Goal: Transaction & Acquisition: Download file/media

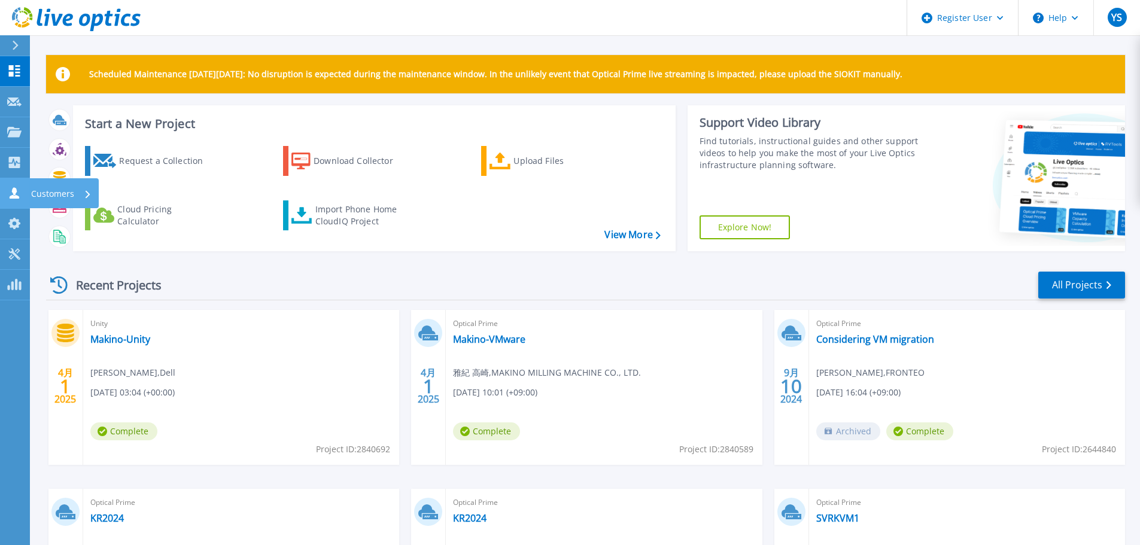
click at [18, 190] on icon at bounding box center [14, 192] width 14 height 11
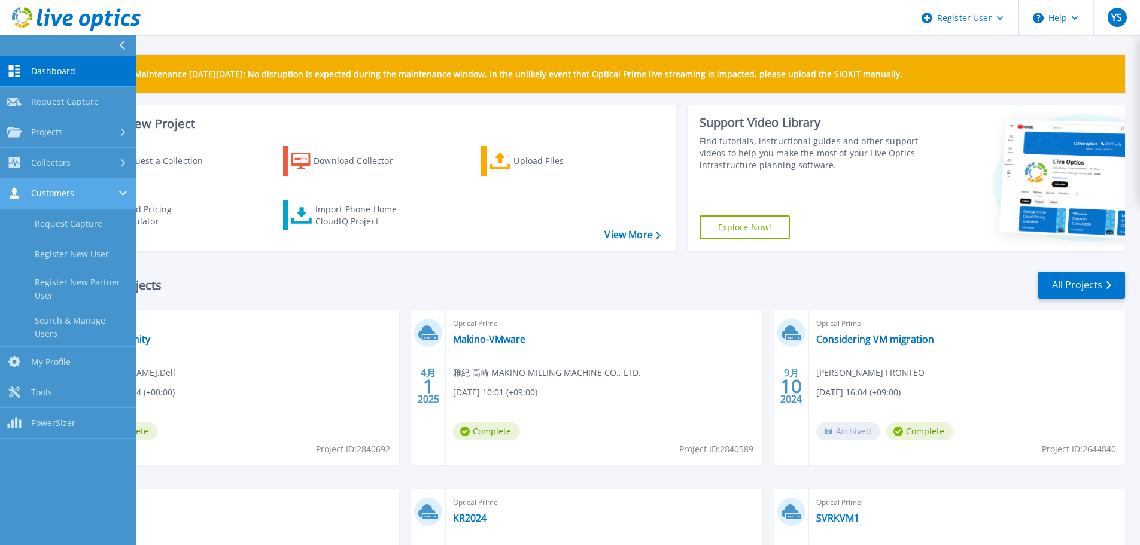
click at [78, 196] on div "Customers" at bounding box center [68, 192] width 122 height 11
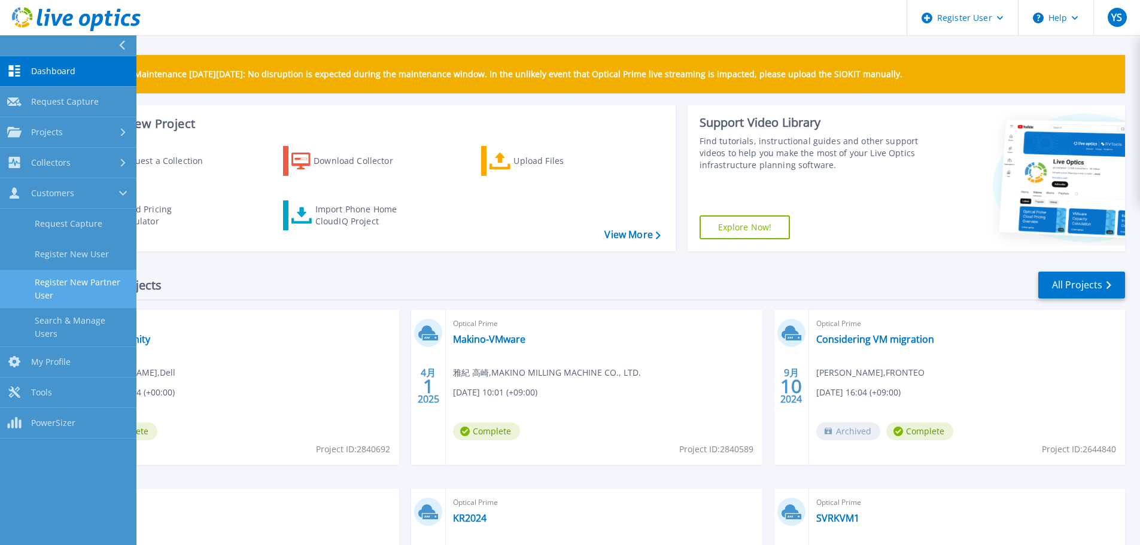
click at [85, 280] on link "Register New Partner User" at bounding box center [68, 289] width 136 height 38
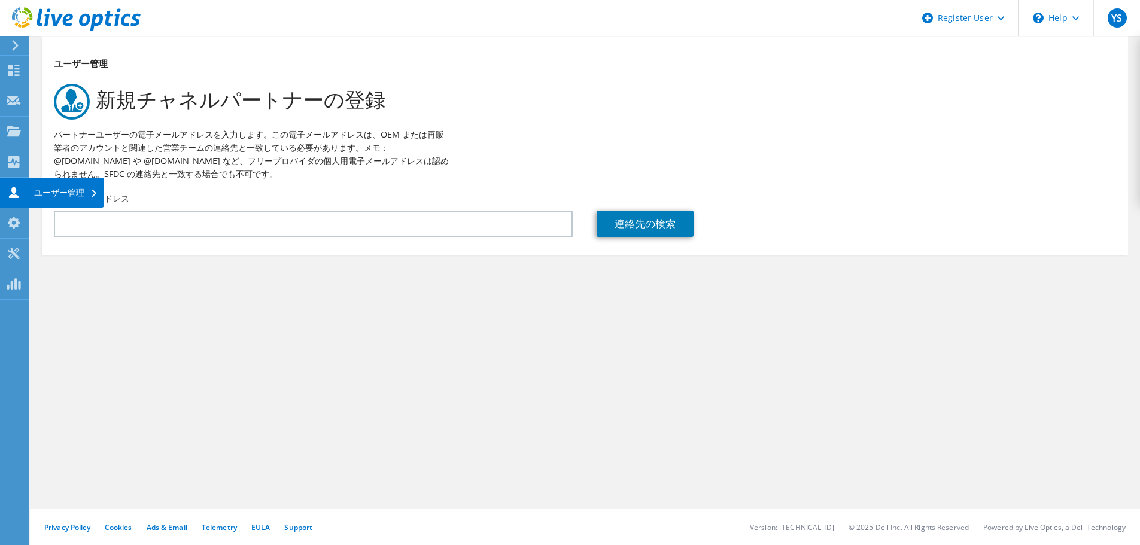
click at [13, 196] on use at bounding box center [14, 192] width 10 height 11
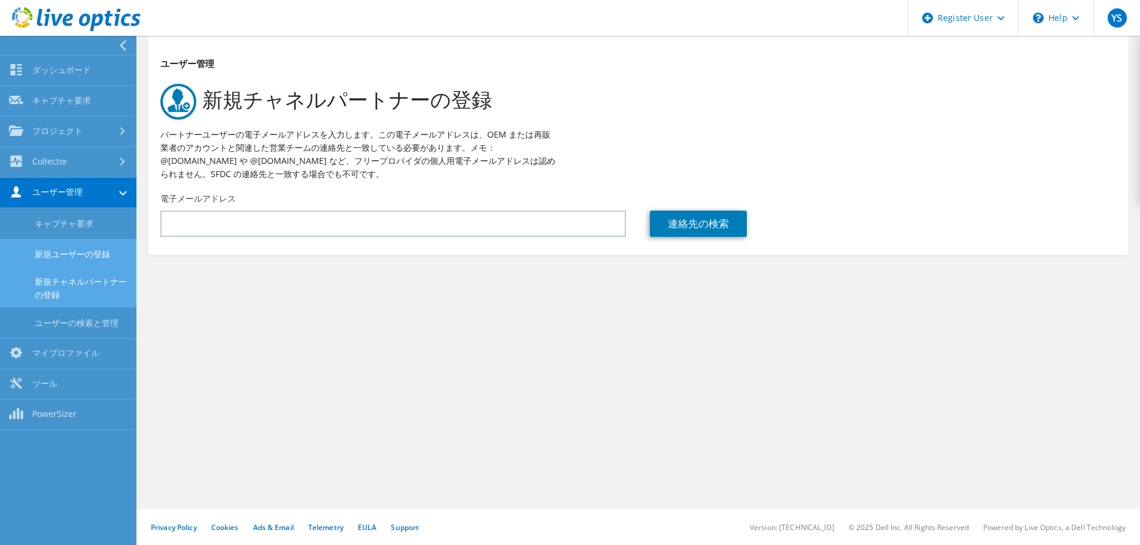
click at [75, 248] on link "新規ユーザーの登録" at bounding box center [68, 254] width 136 height 31
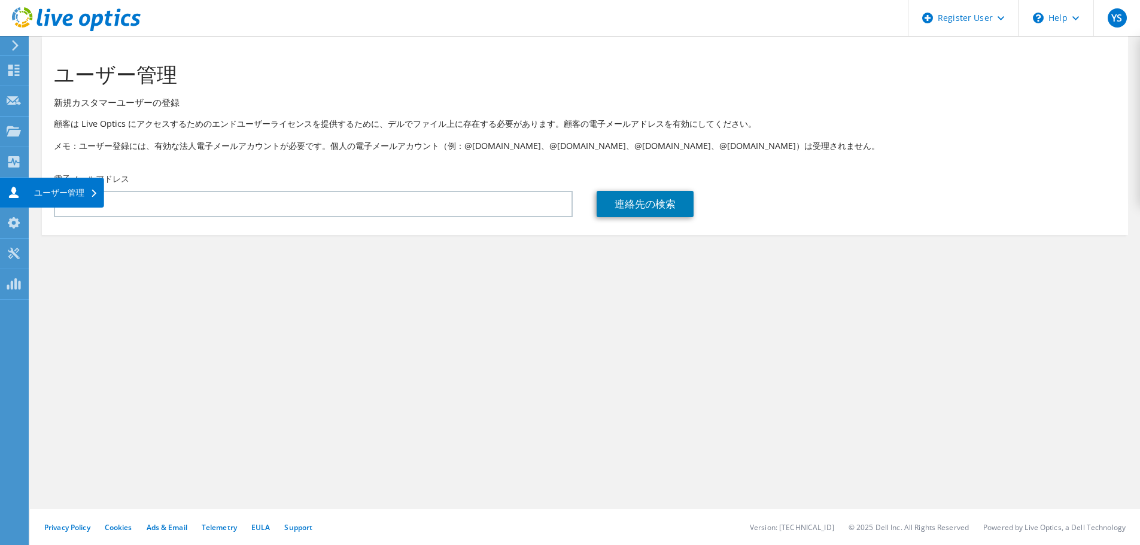
click at [12, 200] on div at bounding box center [14, 193] width 14 height 13
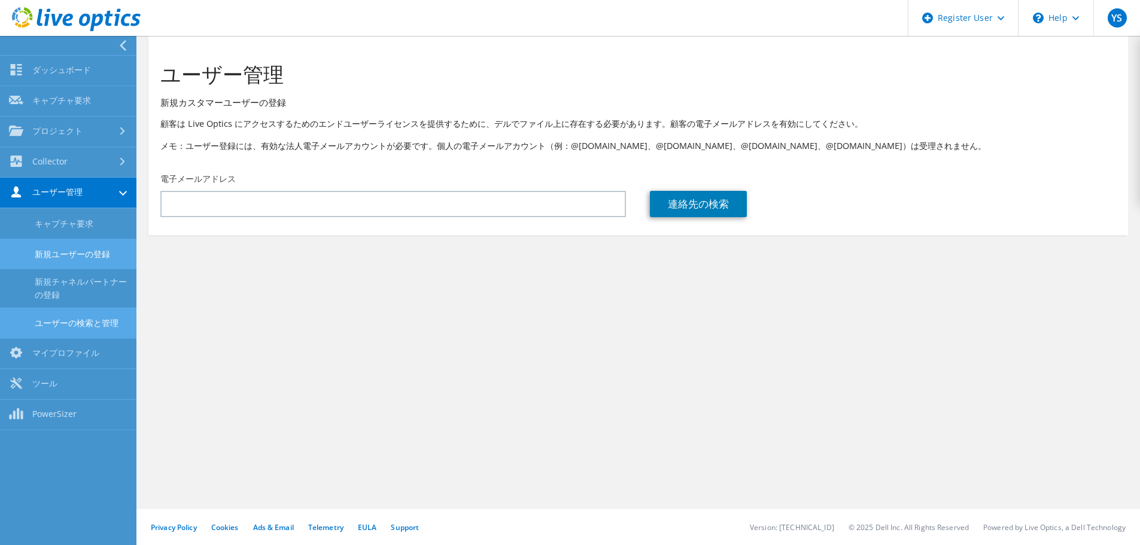
click at [73, 316] on link "ユーザーの検索と管理" at bounding box center [68, 323] width 136 height 31
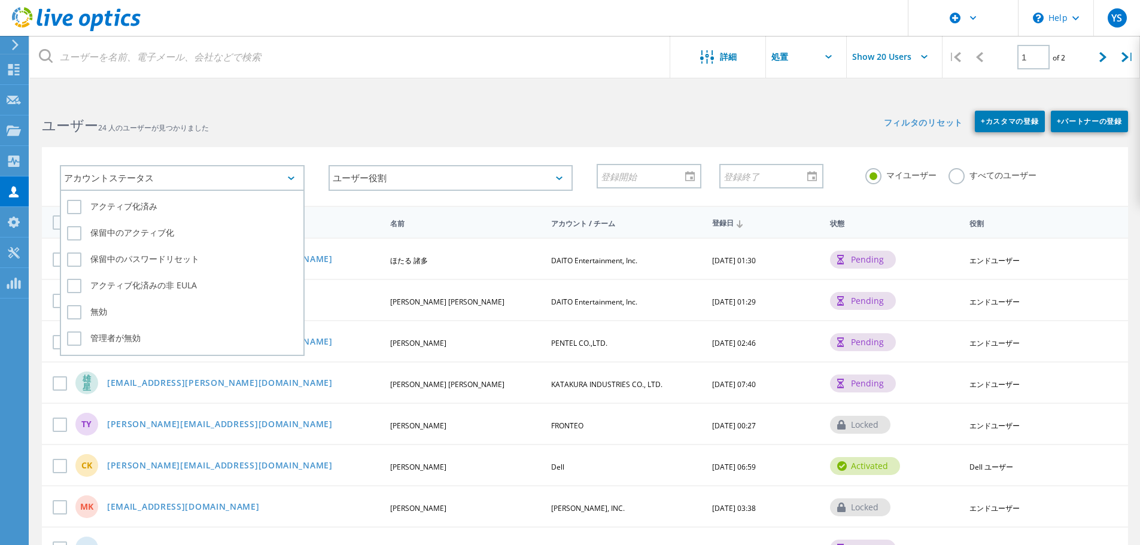
click at [264, 172] on div "アカウントステータス" at bounding box center [182, 178] width 245 height 26
click at [289, 176] on icon at bounding box center [291, 178] width 7 height 4
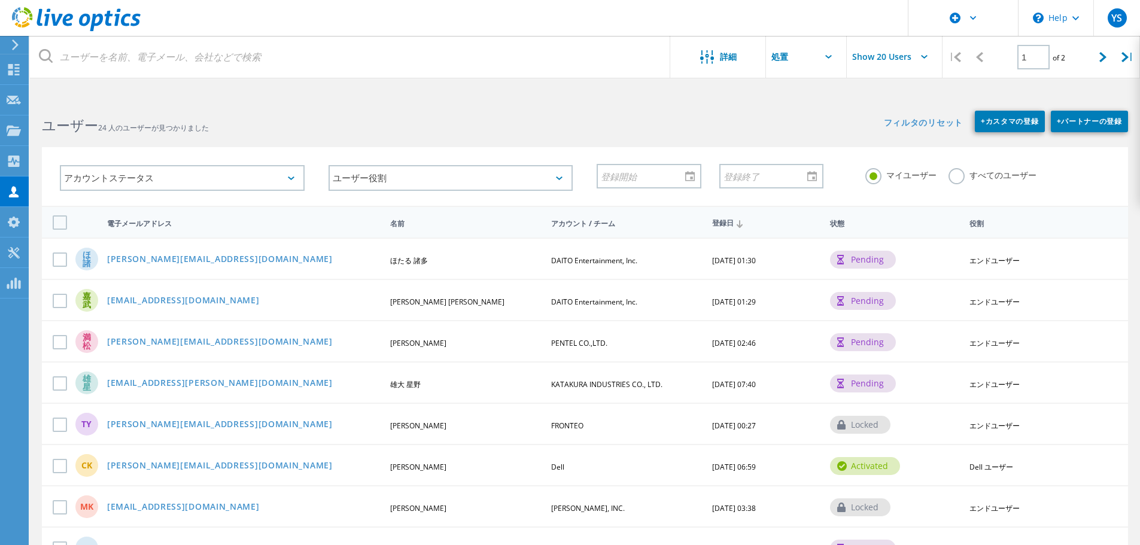
click at [516, 128] on h2 "ユーザー 24 人のユーザーが見つかりました" at bounding box center [307, 125] width 531 height 20
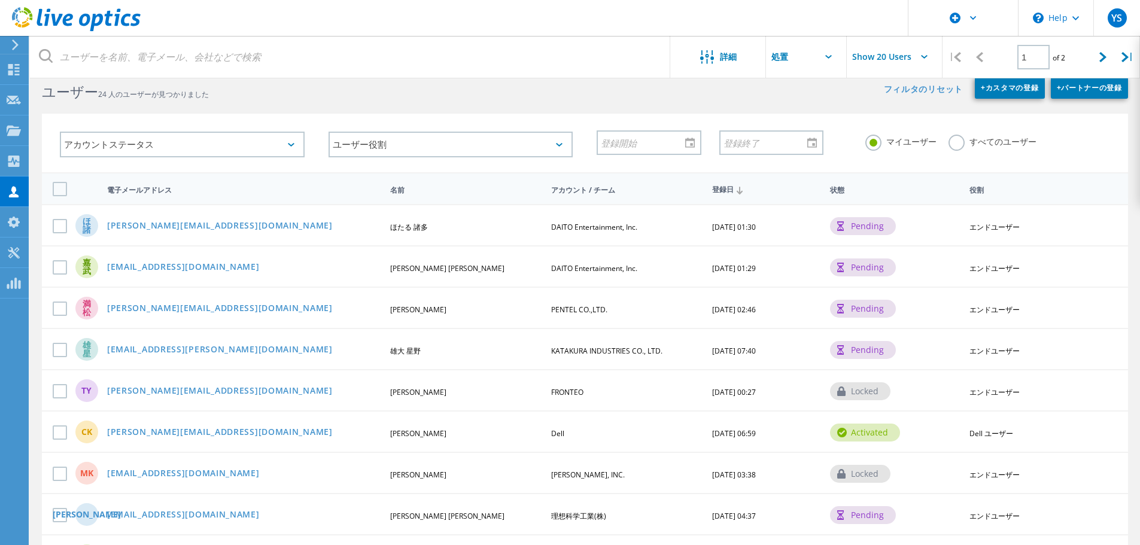
scroll to position [28, 0]
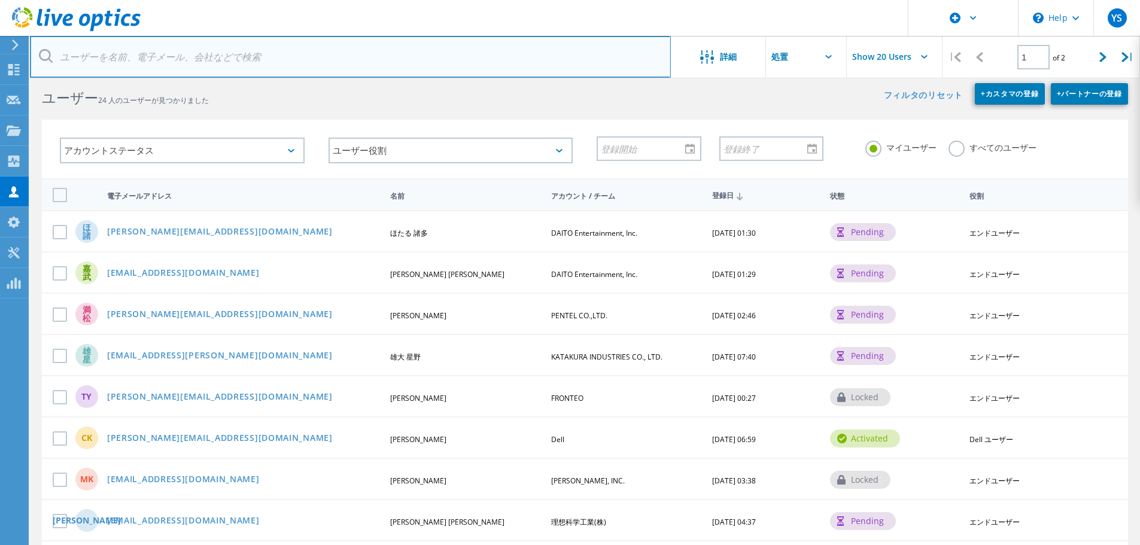
click at [175, 72] on input "text" at bounding box center [350, 57] width 641 height 42
click at [185, 57] on input "text" at bounding box center [350, 57] width 641 height 42
paste input "池田宗一 <m-ikeda@tsukada-global.holdings>"
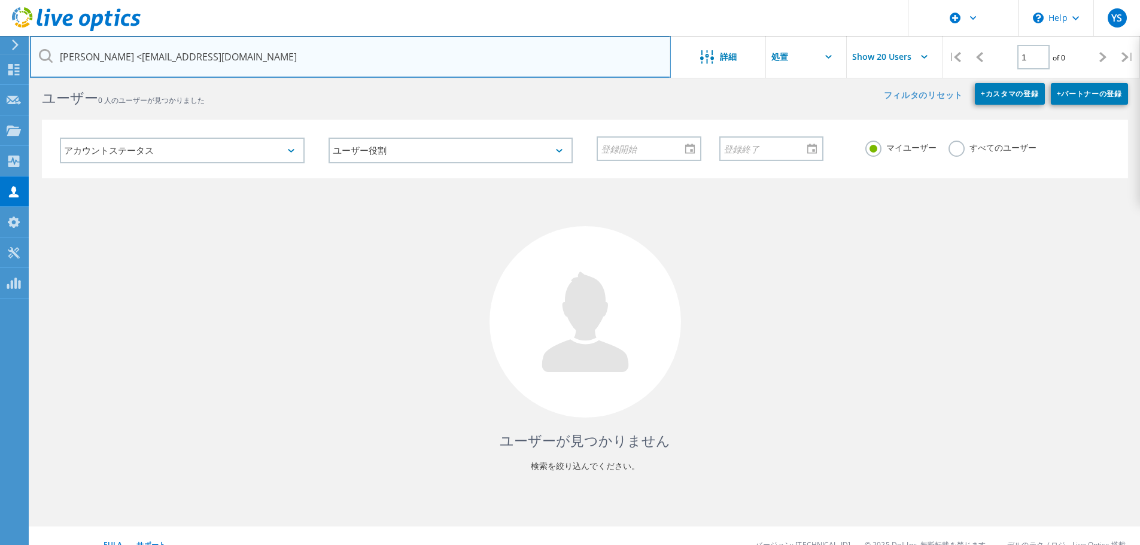
drag, startPoint x: 106, startPoint y: 54, endPoint x: 75, endPoint y: 53, distance: 31.2
click at [75, 53] on input "池田宗一 <m-ikeda@tsukada-global.holdings" at bounding box center [350, 57] width 641 height 42
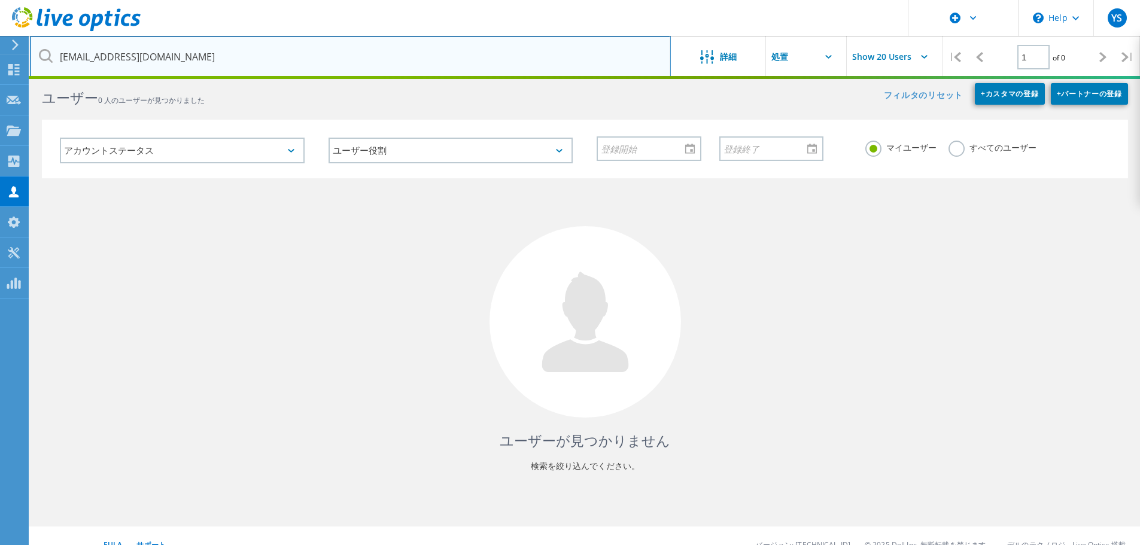
type input "m-ikeda@tsukada-global.holdings"
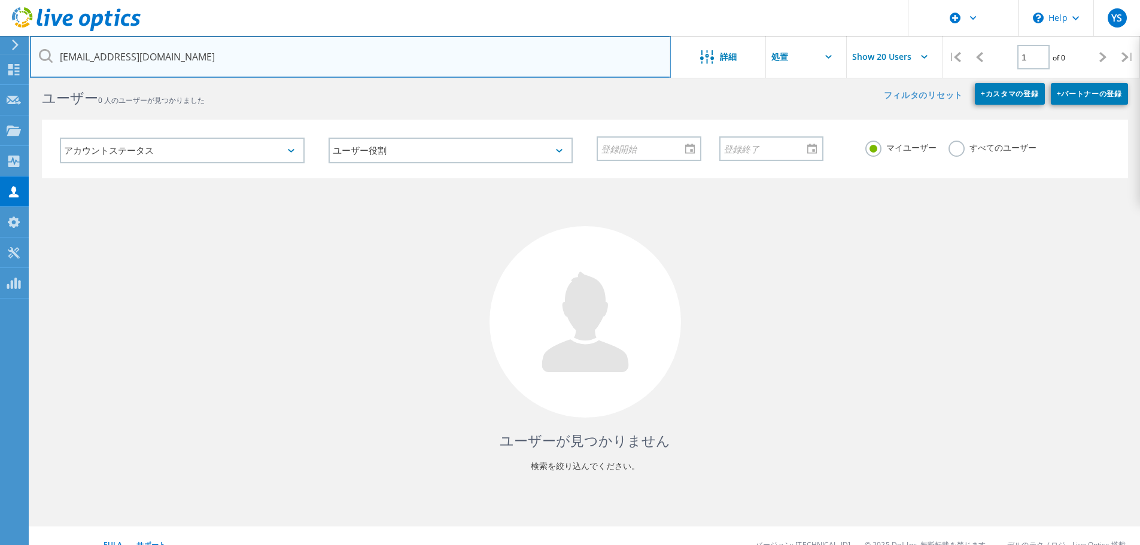
click at [308, 64] on input "m-ikeda@tsukada-global.holdings" at bounding box center [350, 57] width 641 height 42
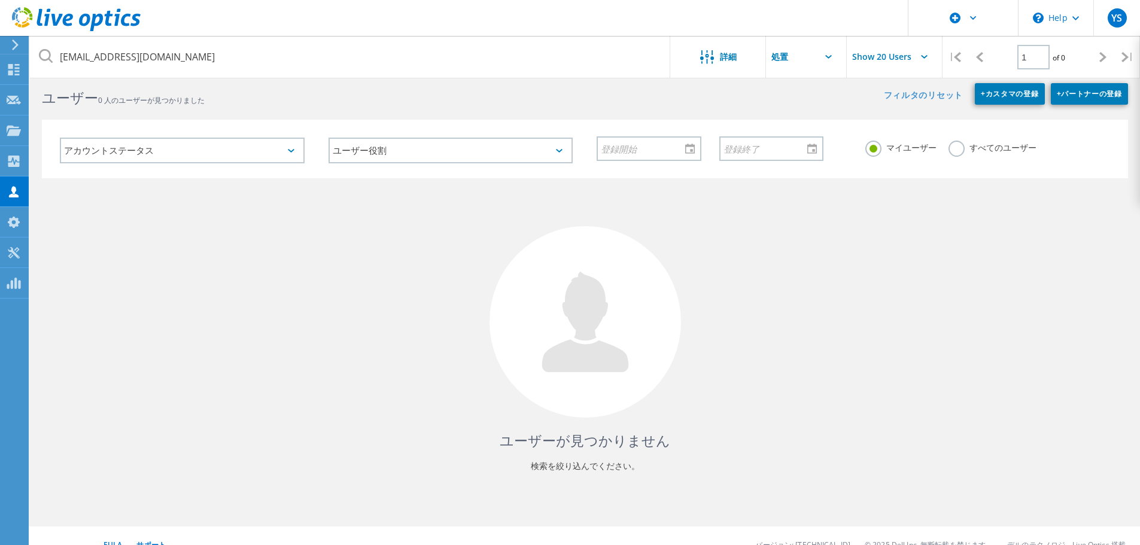
click at [568, 464] on p "検索を絞り込んでください。" at bounding box center [585, 465] width 1062 height 19
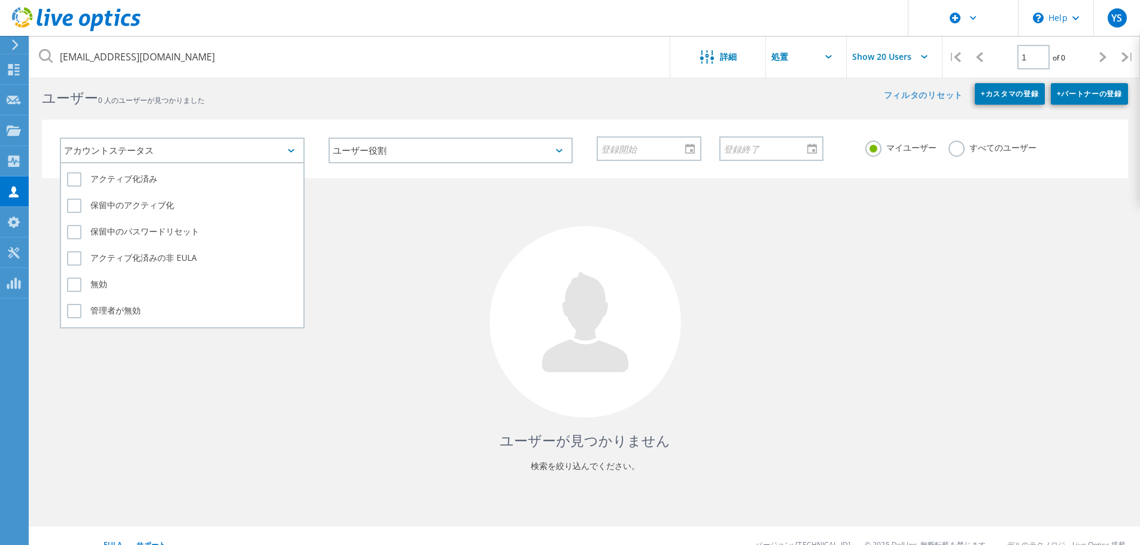
click at [292, 147] on div "アカウントステータス" at bounding box center [182, 151] width 245 height 26
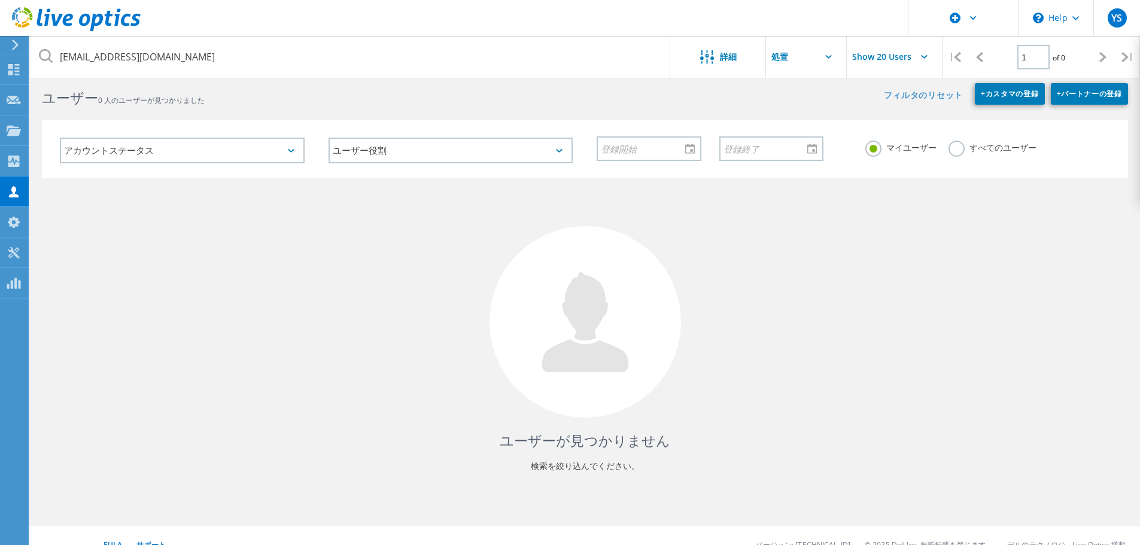
click at [970, 150] on label "すべてのユーザー" at bounding box center [992, 146] width 88 height 11
click at [0, 0] on input "すべてのユーザー" at bounding box center [0, 0] width 0 height 0
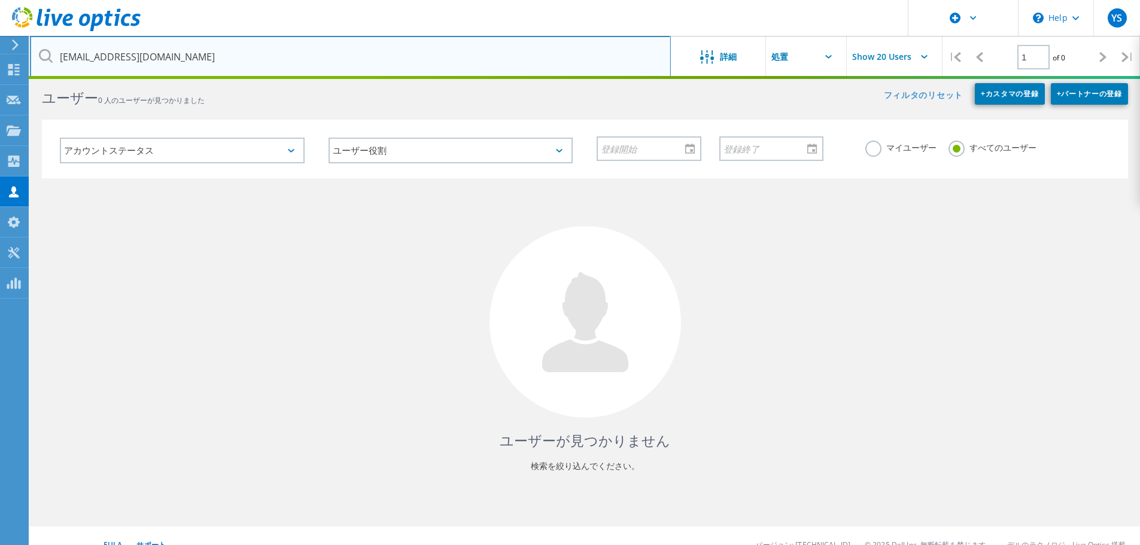
click at [269, 57] on input "m-ikeda@tsukada-global.holdings" at bounding box center [350, 57] width 641 height 42
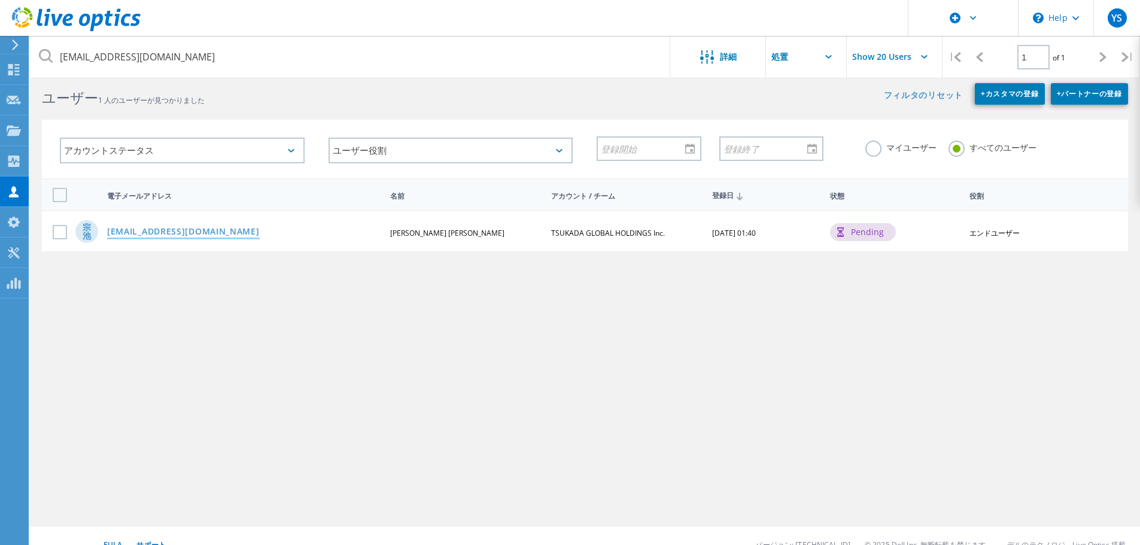
click at [219, 233] on link "m-ikeda@tsukada-global.holdings" at bounding box center [183, 232] width 153 height 10
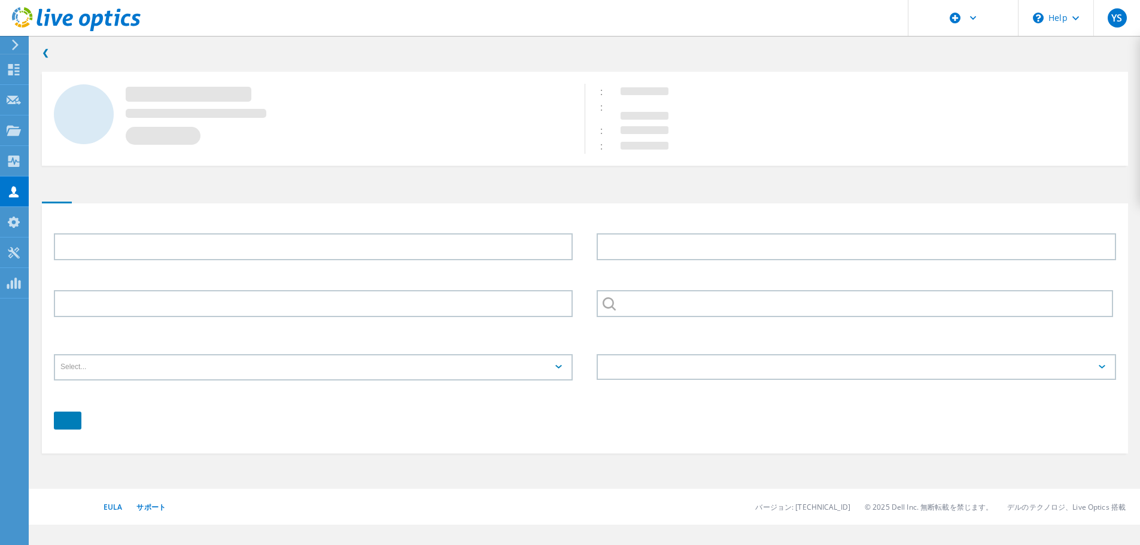
type input "宗一"
type input "池田"
type input "TSUKADA GLOBAL HOLDINGS Inc."
type input "日本語"
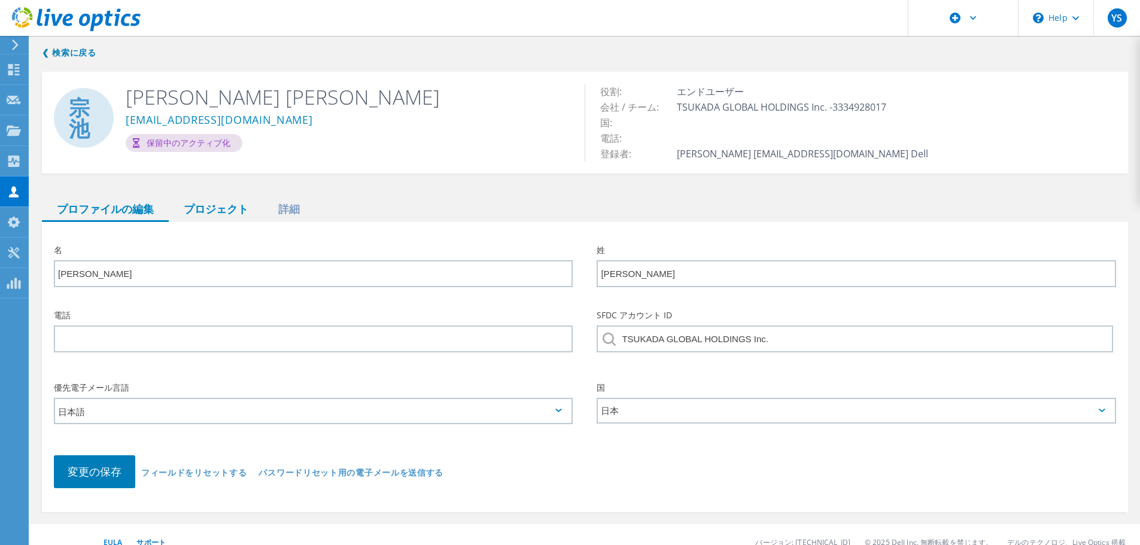
click at [233, 214] on div "プロジェクト" at bounding box center [216, 209] width 95 height 25
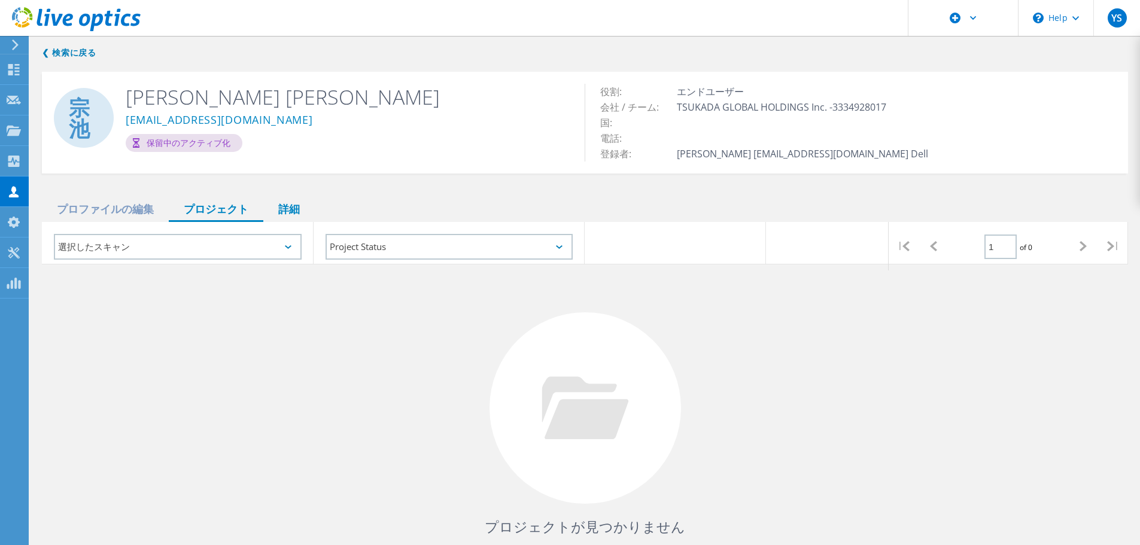
click at [297, 214] on div "詳細" at bounding box center [288, 209] width 51 height 25
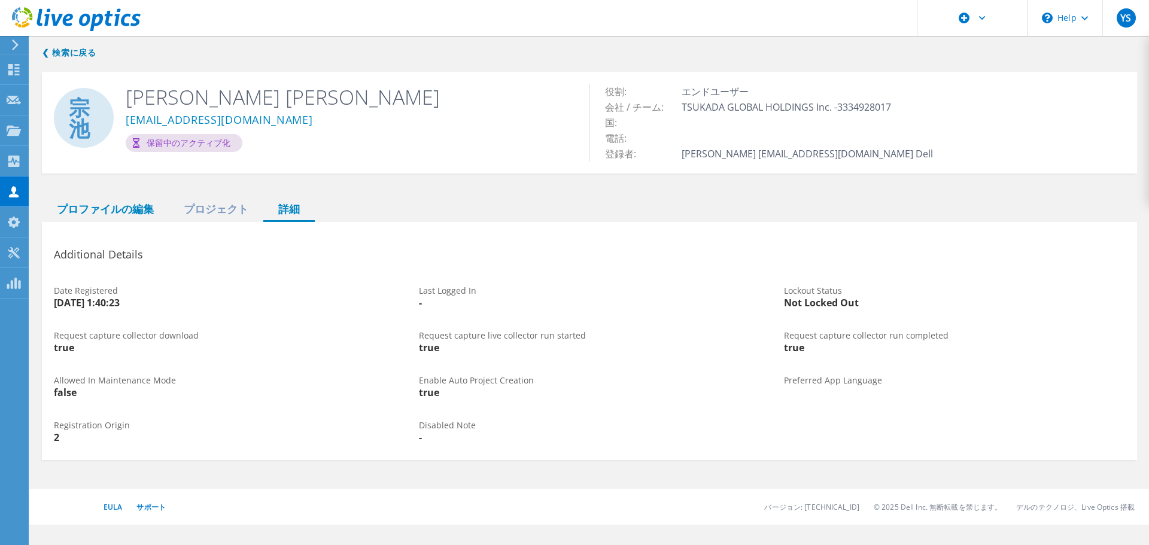
click at [140, 202] on div "プロファイルの編集" at bounding box center [105, 209] width 127 height 25
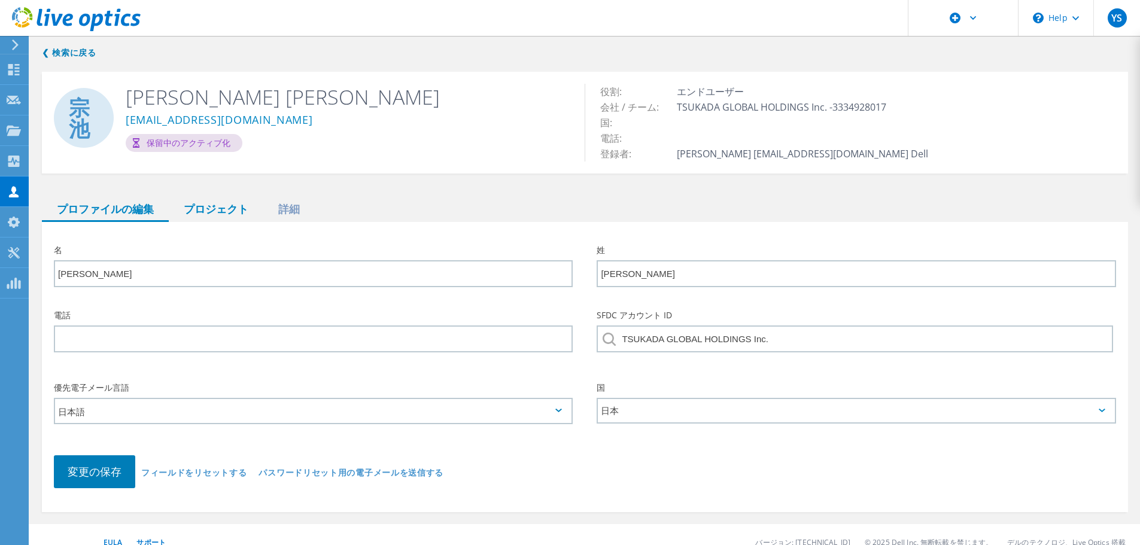
click at [199, 202] on div "プロジェクト" at bounding box center [216, 209] width 95 height 25
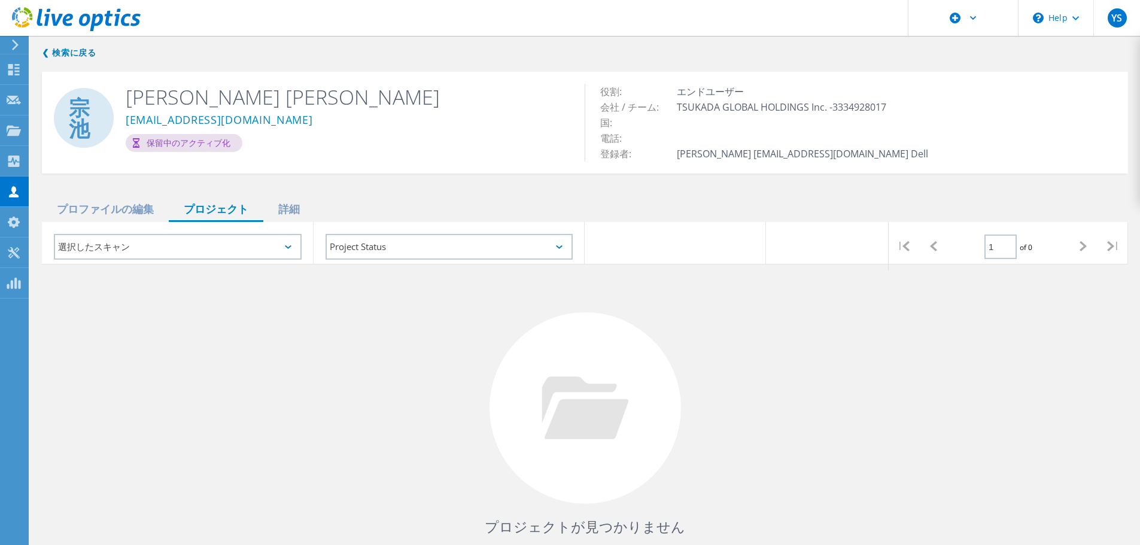
click at [260, 253] on div "選択したスキャン" at bounding box center [178, 247] width 248 height 26
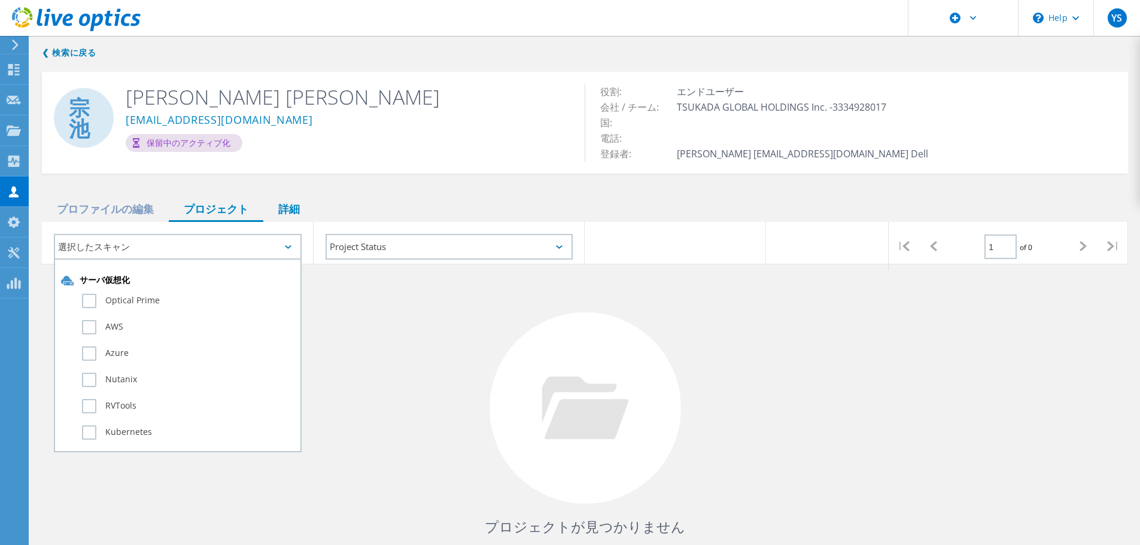
click at [287, 206] on div "詳細" at bounding box center [288, 209] width 51 height 25
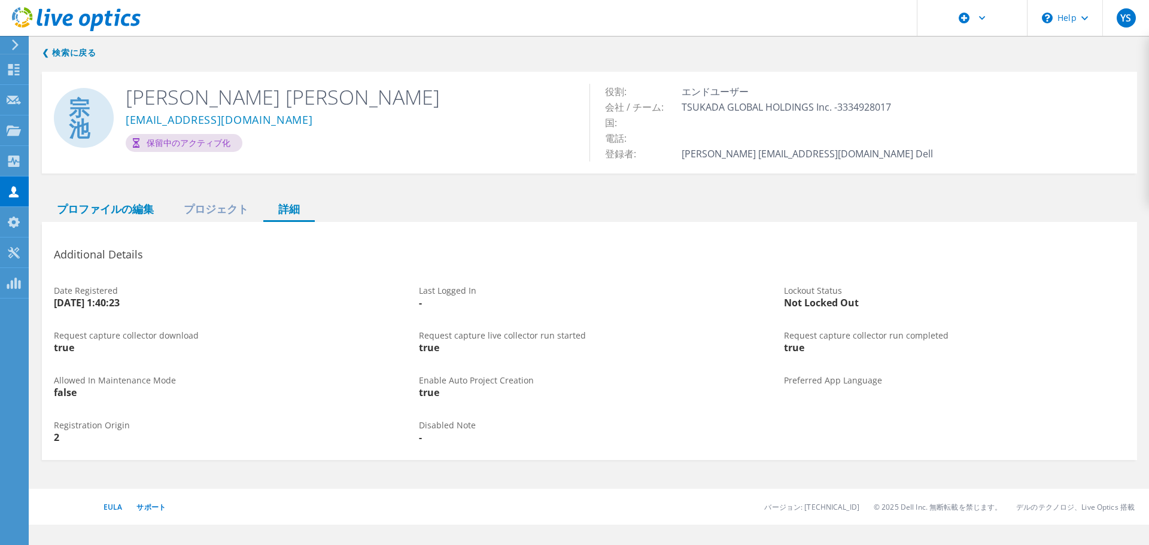
click at [107, 208] on div "プロファイルの編集" at bounding box center [105, 209] width 127 height 25
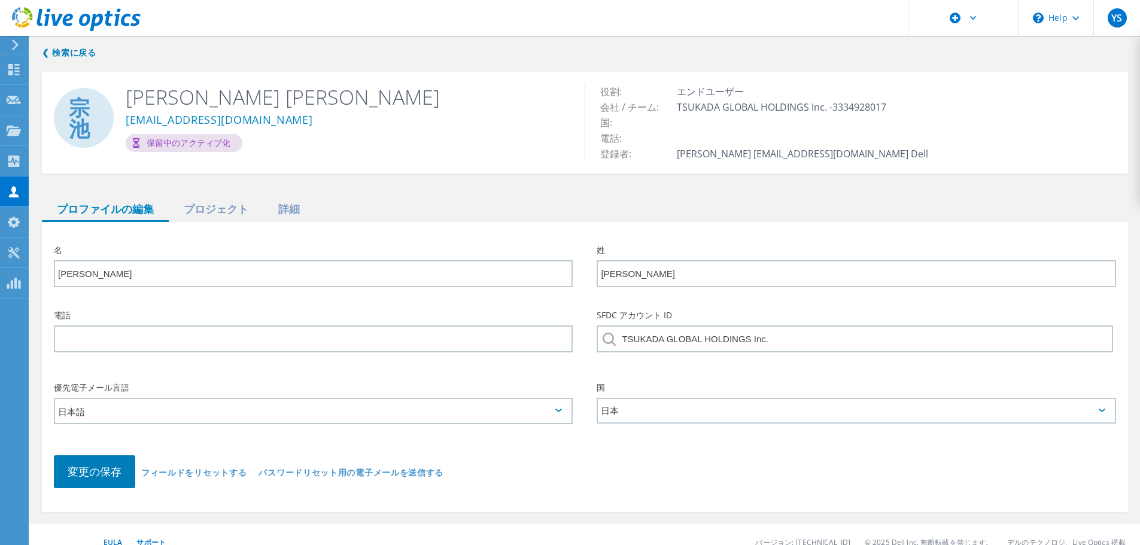
scroll to position [16, 0]
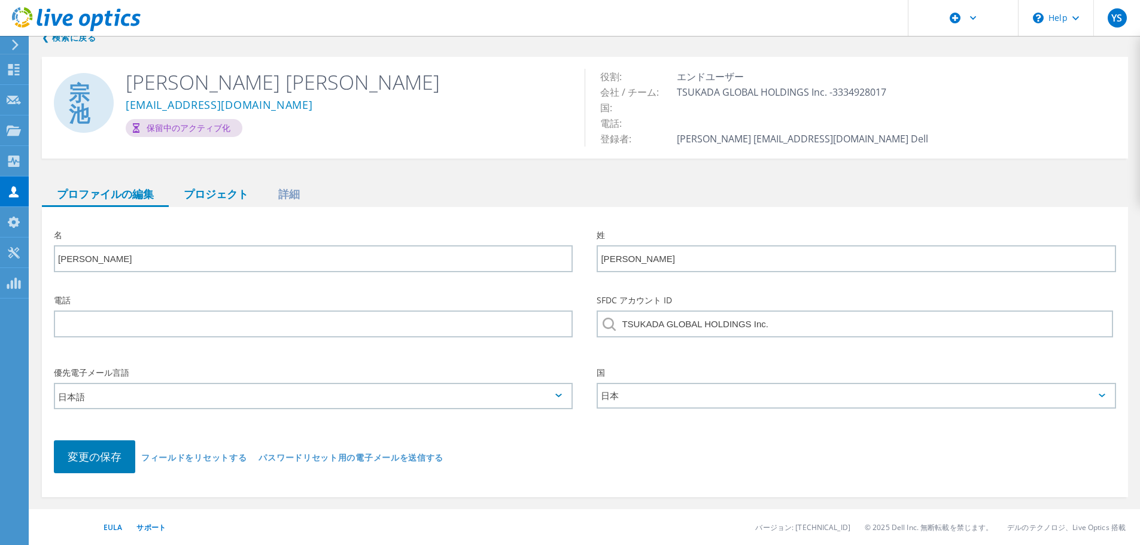
click at [209, 193] on div "プロジェクト" at bounding box center [216, 194] width 95 height 25
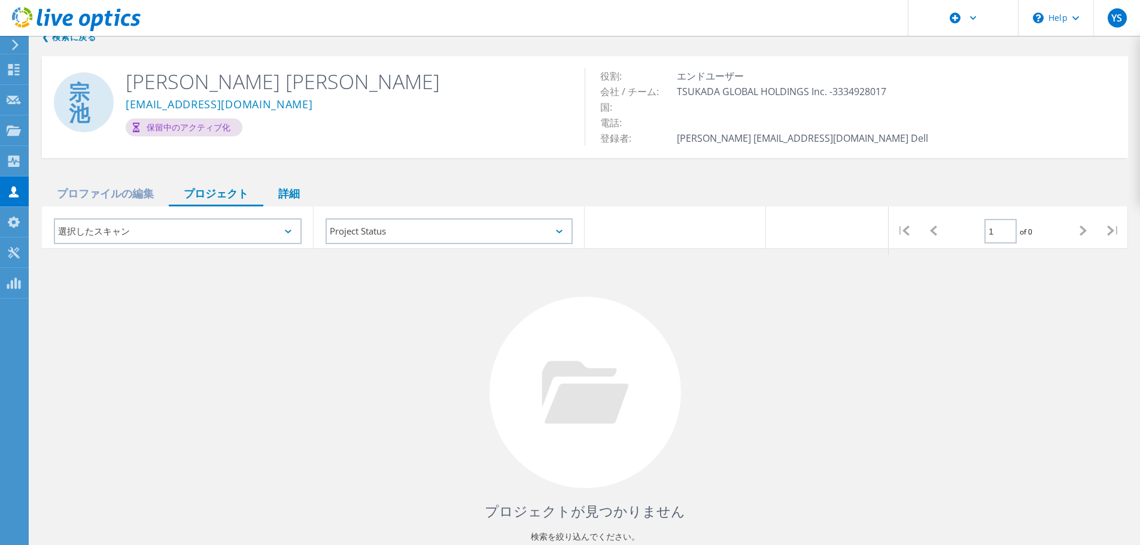
click at [302, 200] on div "詳細" at bounding box center [288, 194] width 51 height 25
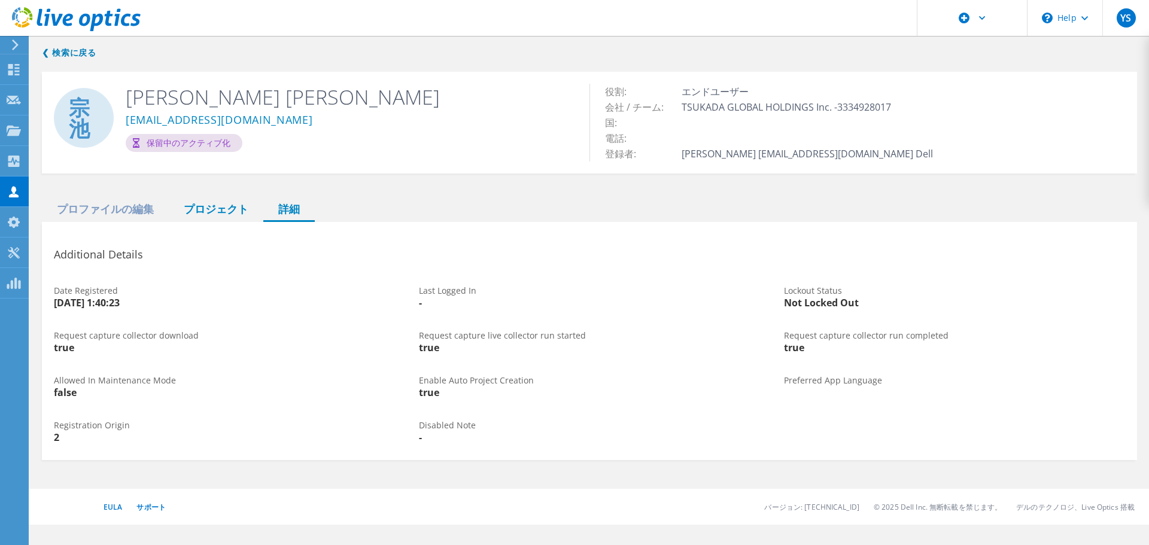
click at [197, 214] on div "プロジェクト" at bounding box center [216, 209] width 95 height 25
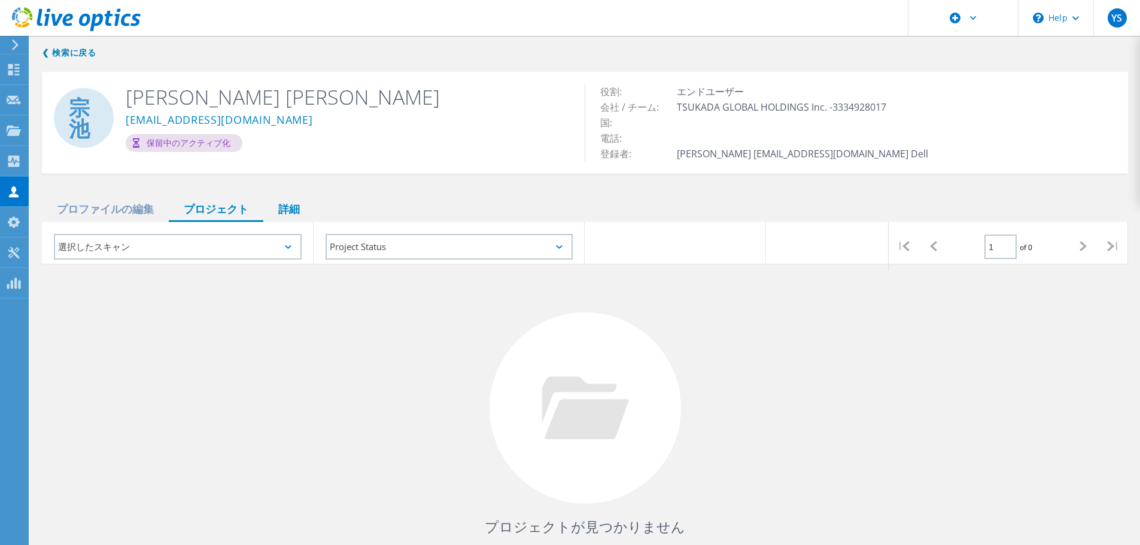
click at [303, 208] on div "詳細" at bounding box center [288, 209] width 51 height 25
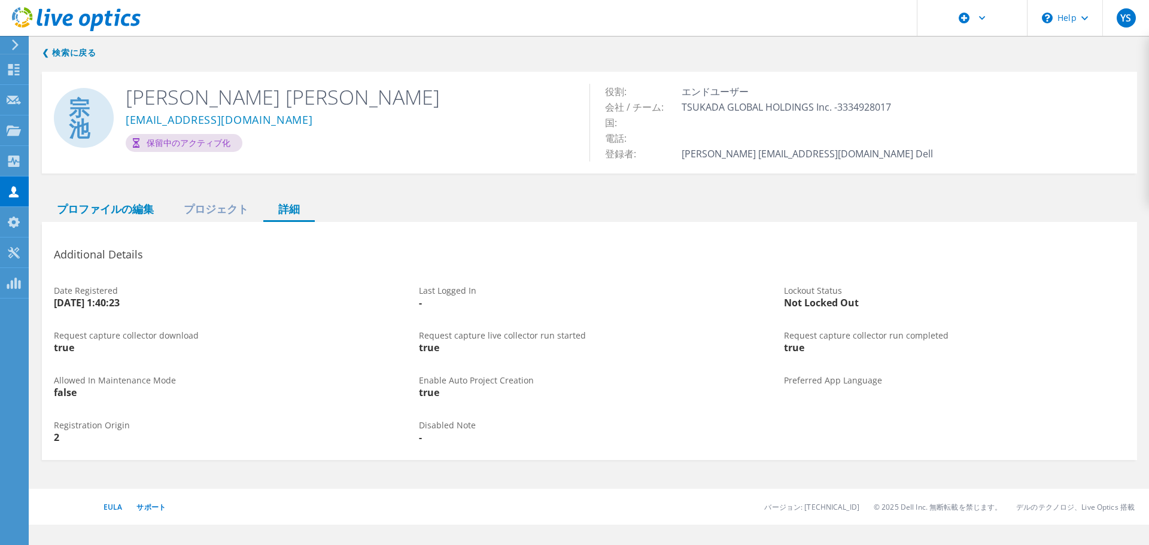
click at [102, 211] on div "プロファイルの編集" at bounding box center [105, 209] width 127 height 25
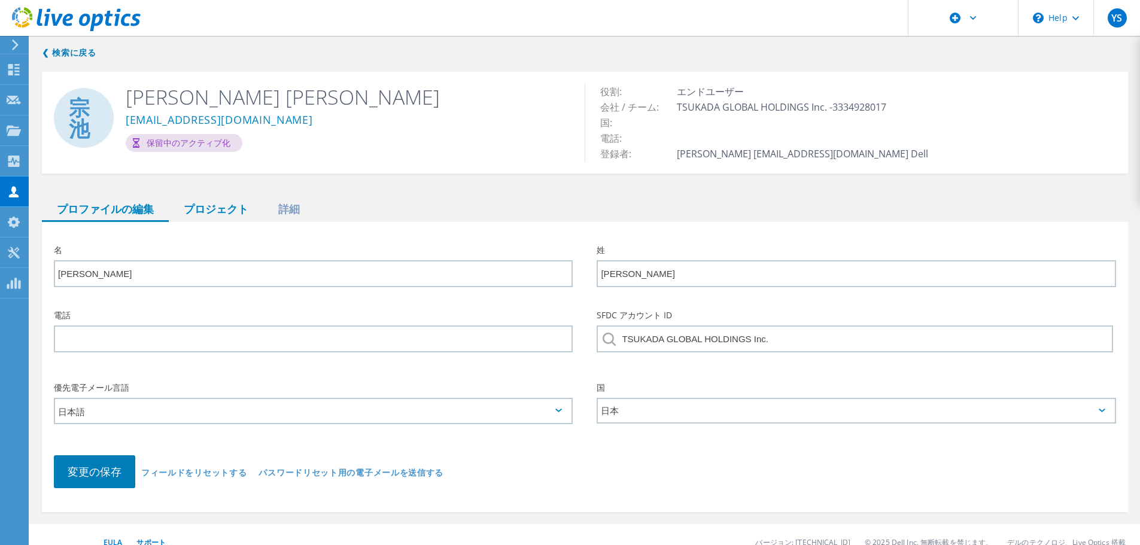
click at [211, 208] on div "プロジェクト" at bounding box center [216, 209] width 95 height 25
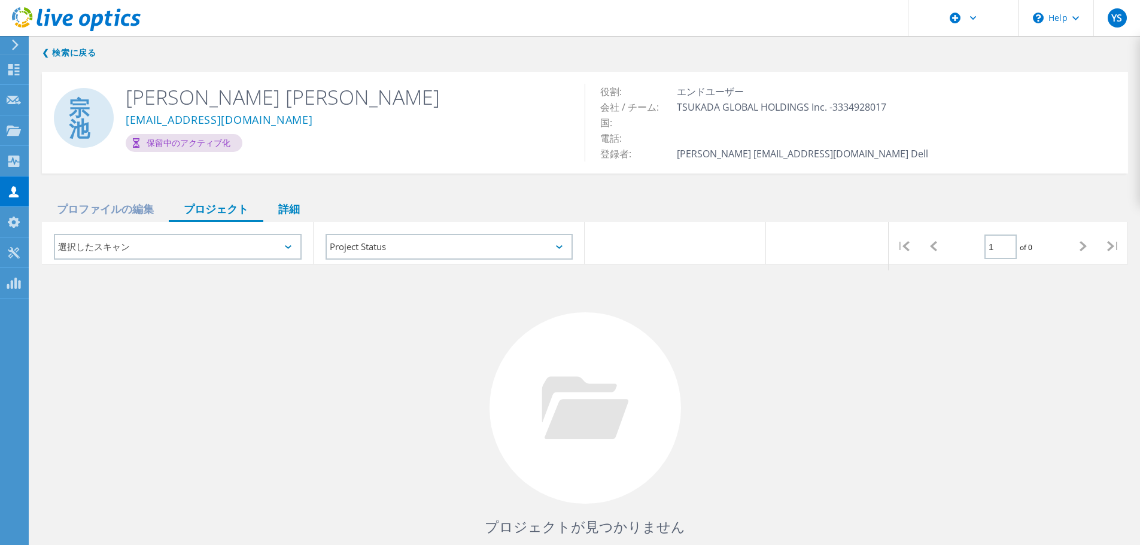
click at [280, 208] on div "詳細" at bounding box center [288, 209] width 51 height 25
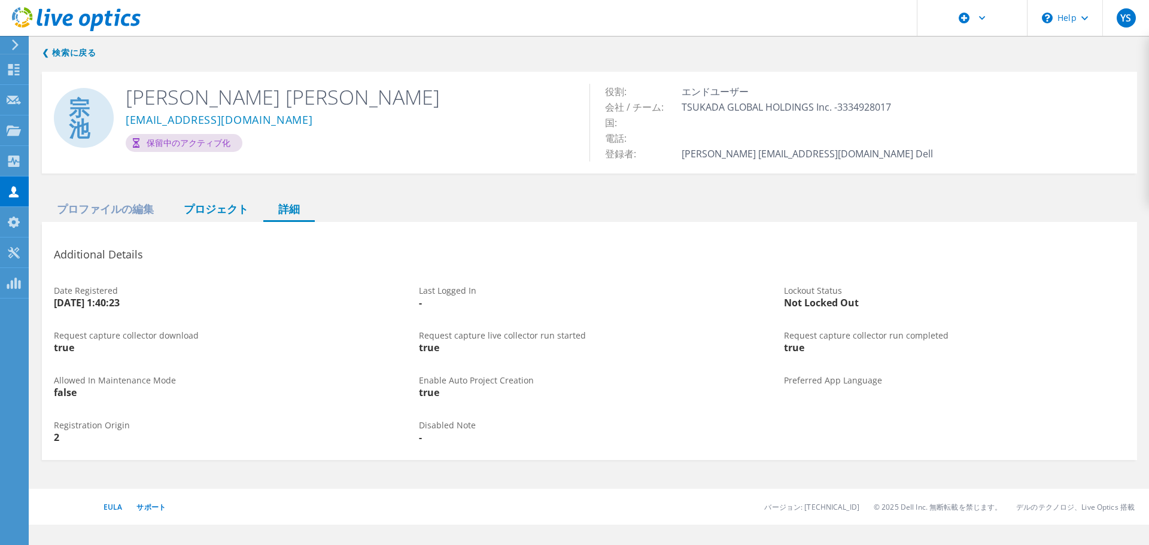
click at [216, 205] on div "プロジェクト" at bounding box center [216, 209] width 95 height 25
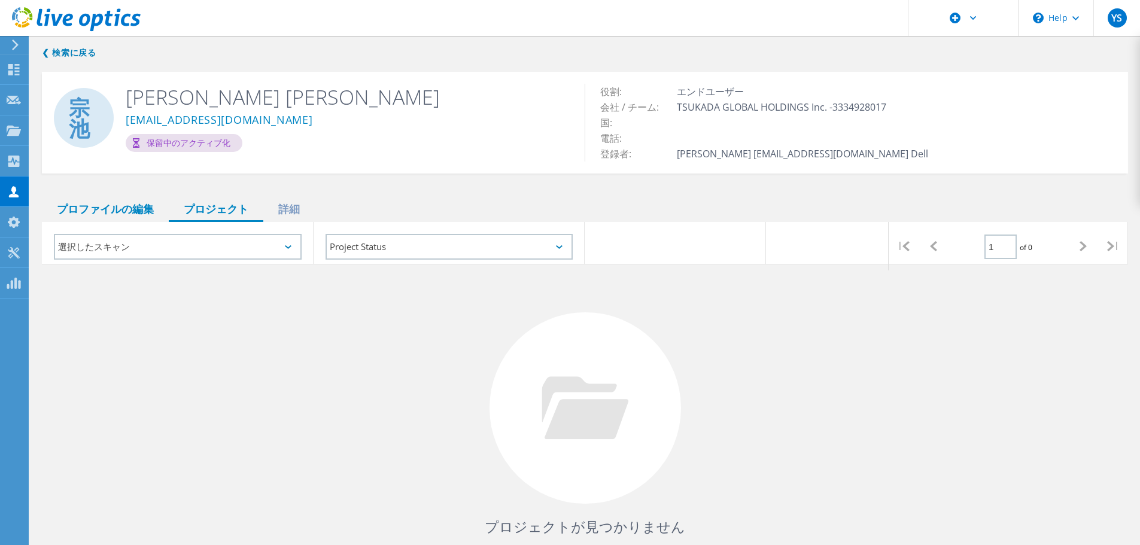
click at [72, 209] on div "プロファイルの編集" at bounding box center [105, 209] width 127 height 25
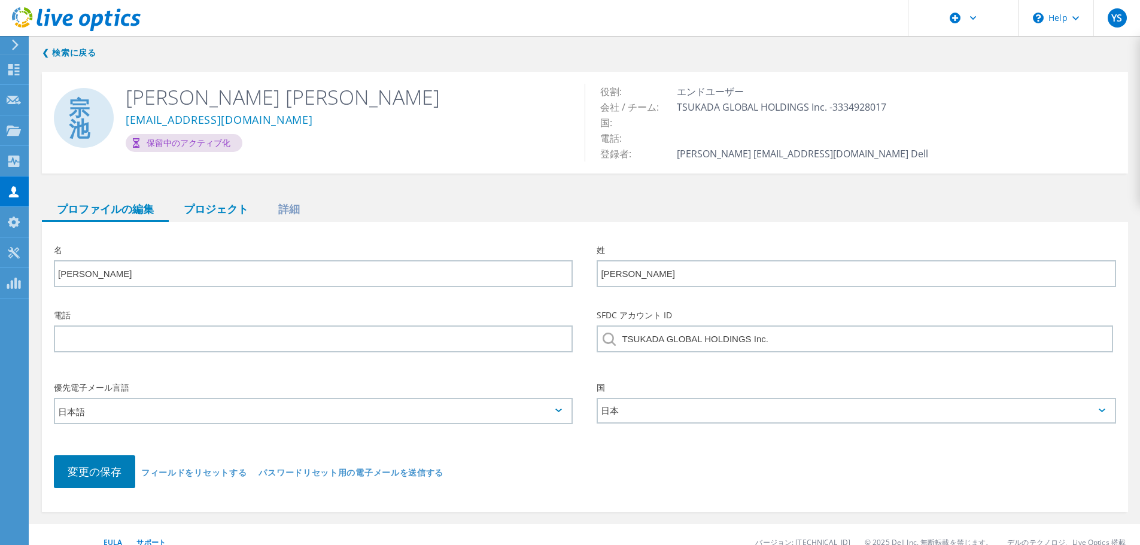
click at [209, 214] on div "プロジェクト" at bounding box center [216, 209] width 95 height 25
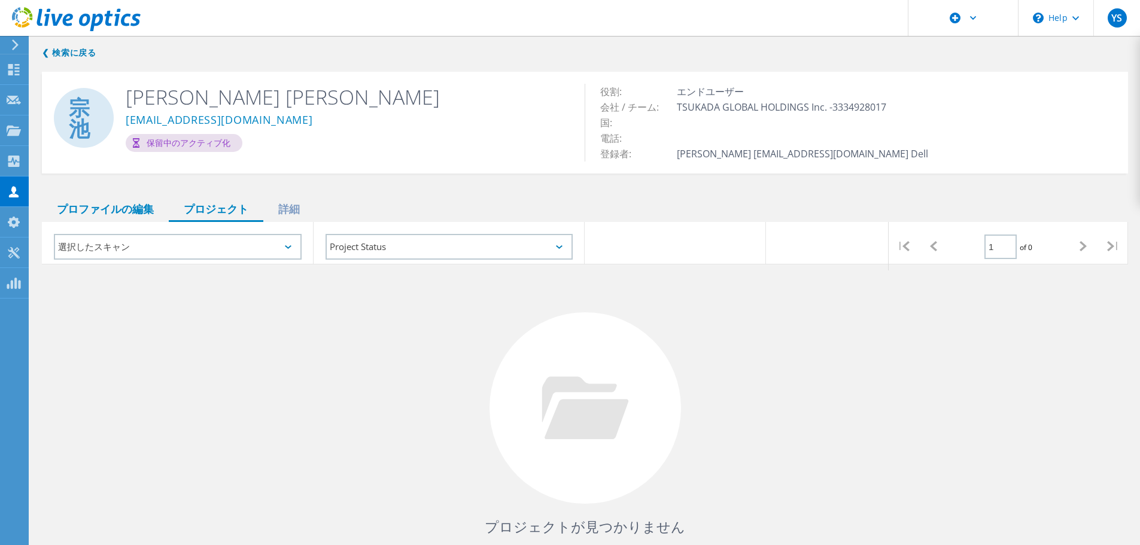
click at [120, 214] on div "プロファイルの編集" at bounding box center [105, 209] width 127 height 25
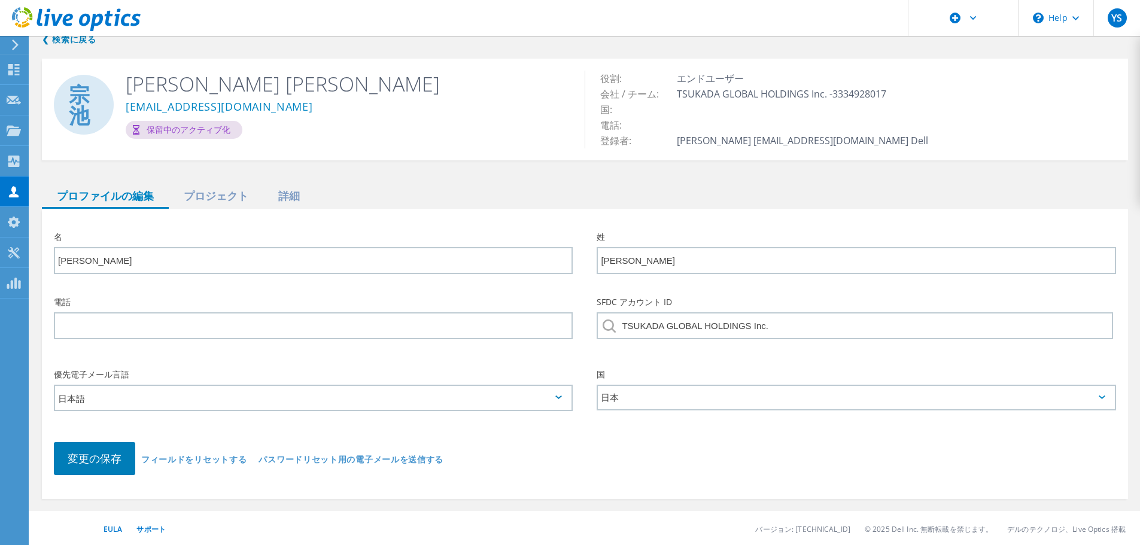
scroll to position [16, 0]
click at [210, 188] on div "プロジェクト" at bounding box center [216, 194] width 95 height 25
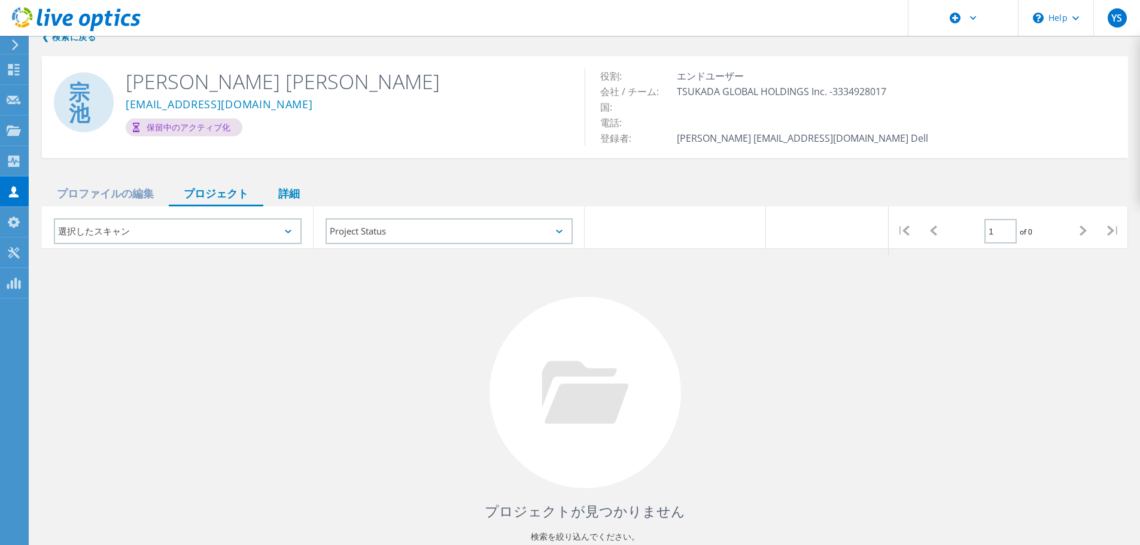
click at [296, 188] on div "詳細" at bounding box center [288, 194] width 51 height 25
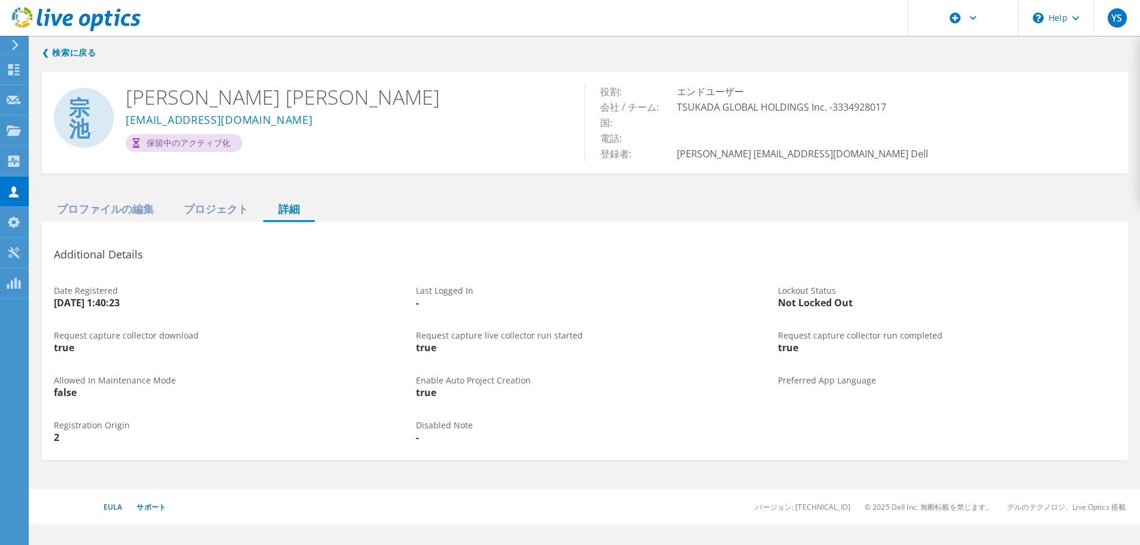
scroll to position [0, 0]
click at [201, 208] on div "プロジェクト" at bounding box center [216, 209] width 95 height 25
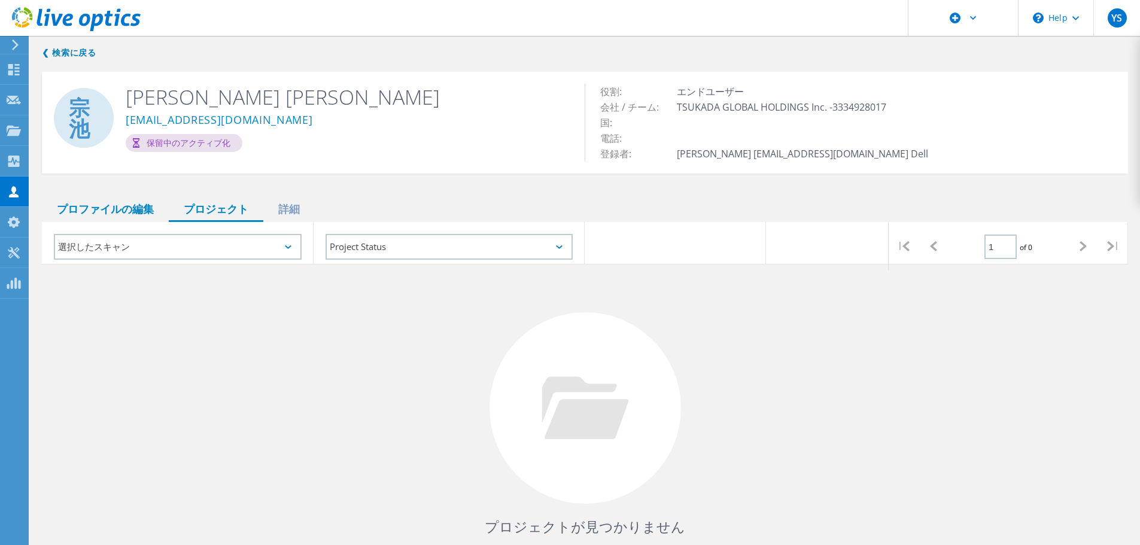
click at [133, 208] on div "プロファイルの編集" at bounding box center [105, 209] width 127 height 25
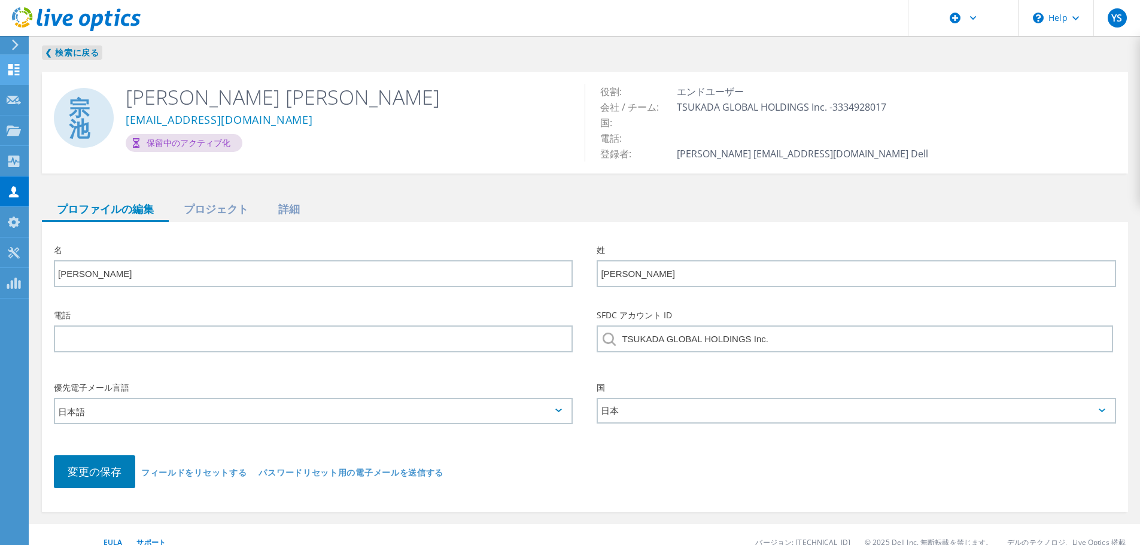
click at [59, 52] on link "❮ 検索に戻る" at bounding box center [72, 52] width 60 height 14
click at [63, 54] on link "❮ 検索に戻る" at bounding box center [72, 52] width 60 height 14
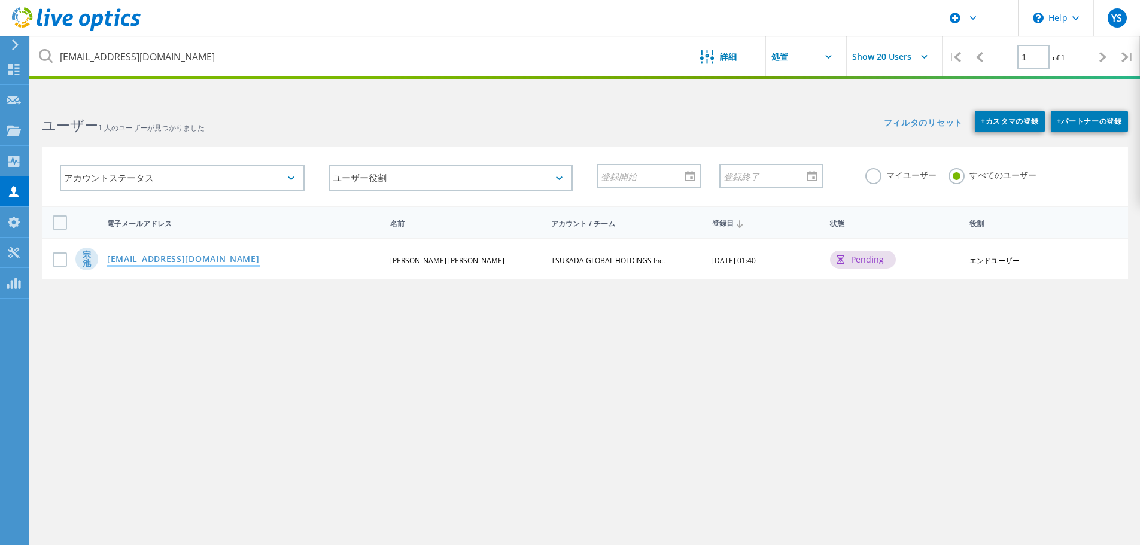
click at [171, 263] on link "m-ikeda@tsukada-global.holdings" at bounding box center [183, 260] width 153 height 10
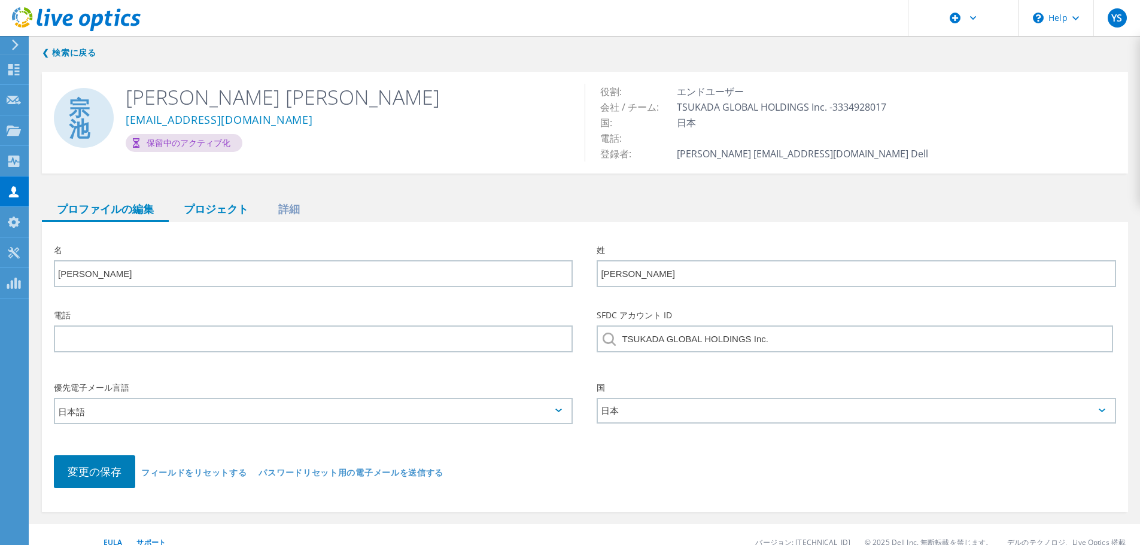
click at [197, 205] on div "プロジェクト" at bounding box center [216, 209] width 95 height 25
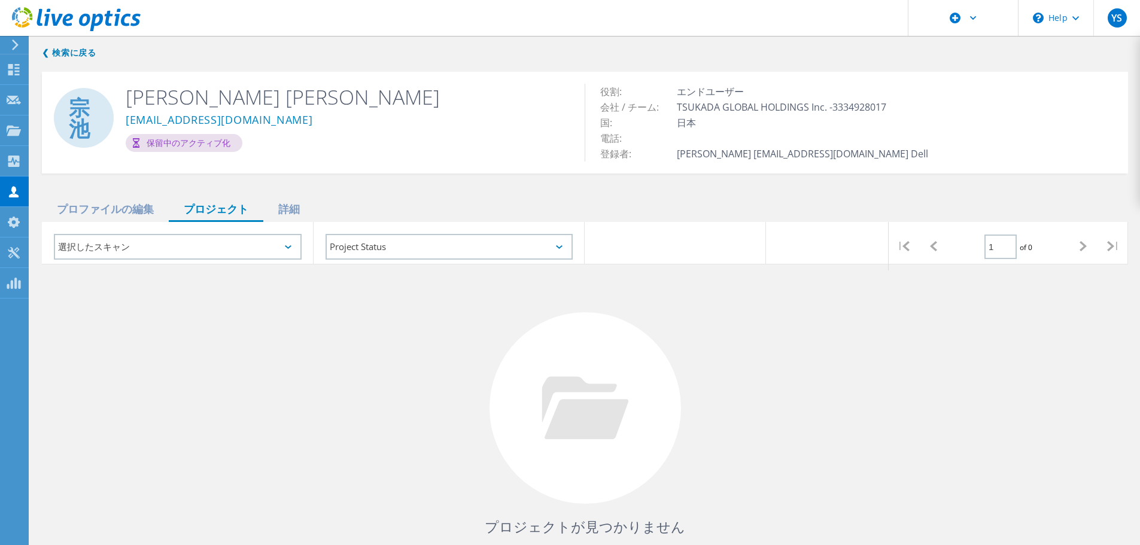
click at [299, 250] on div "選択したスキャン" at bounding box center [178, 247] width 248 height 26
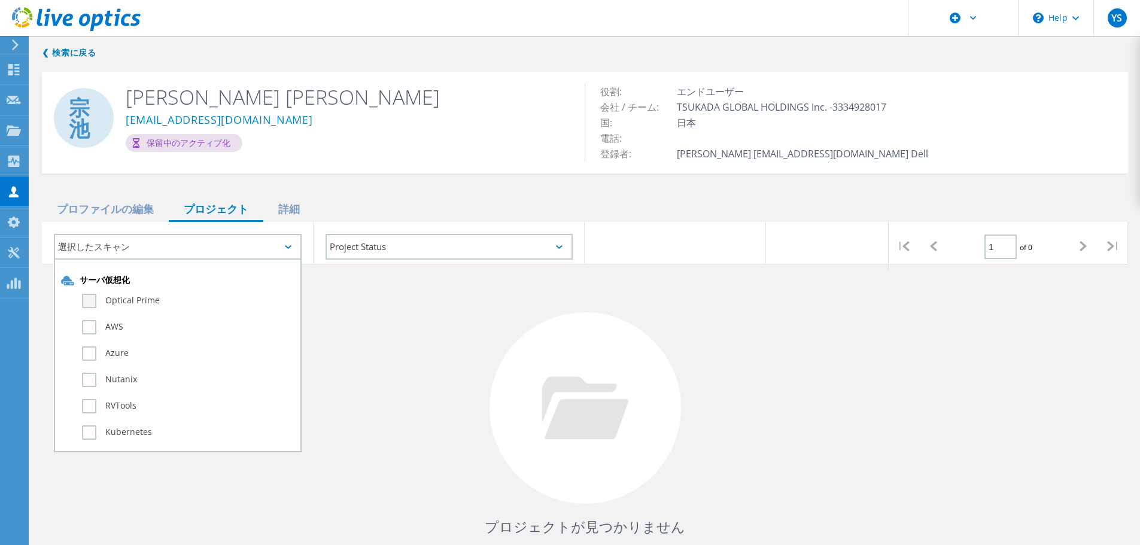
click at [126, 298] on label "Optical Prime" at bounding box center [188, 301] width 212 height 14
click at [0, 0] on input "Optical Prime" at bounding box center [0, 0] width 0 height 0
click at [126, 298] on label "Optical Prime" at bounding box center [188, 301] width 212 height 14
click at [0, 0] on input "Optical Prime" at bounding box center [0, 0] width 0 height 0
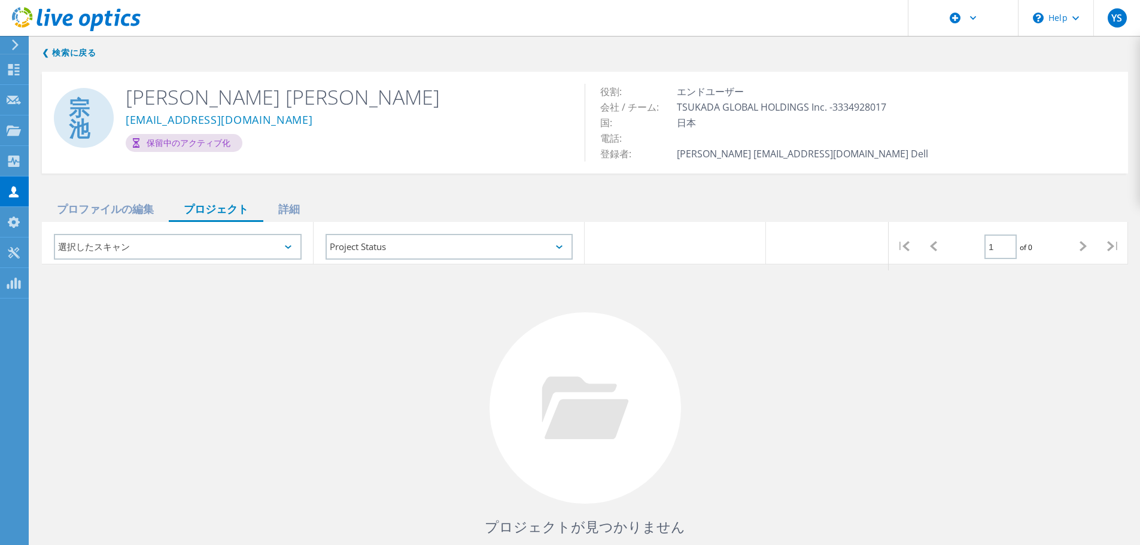
click at [182, 408] on div "プロジェクトが見つかりません 検索を絞り込んでください。" at bounding box center [585, 418] width 1086 height 309
click at [54, 53] on link "❮ 検索に戻る" at bounding box center [72, 52] width 60 height 14
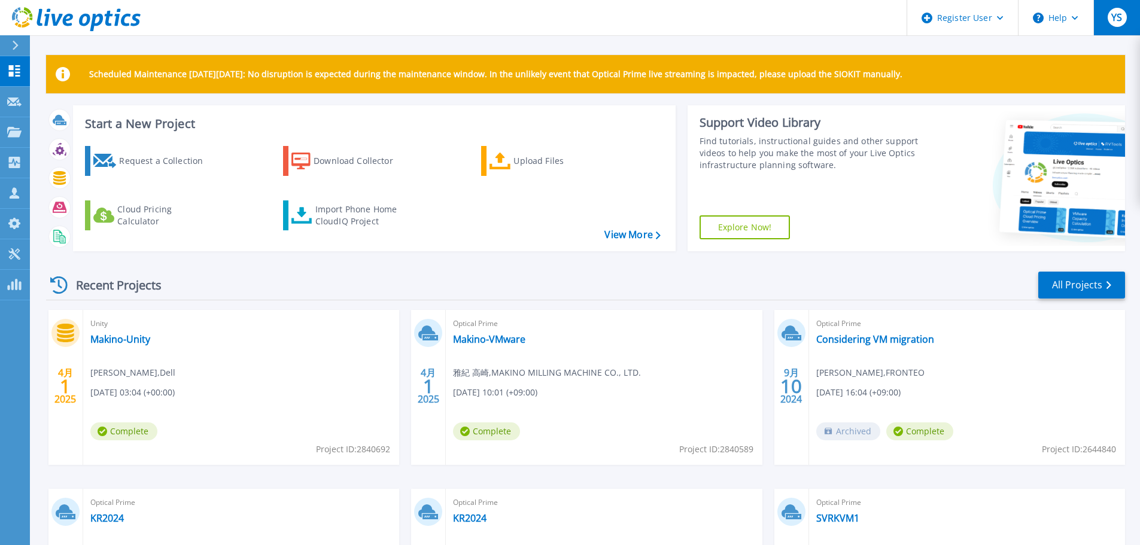
click at [1109, 26] on div "YS" at bounding box center [1116, 17] width 19 height 19
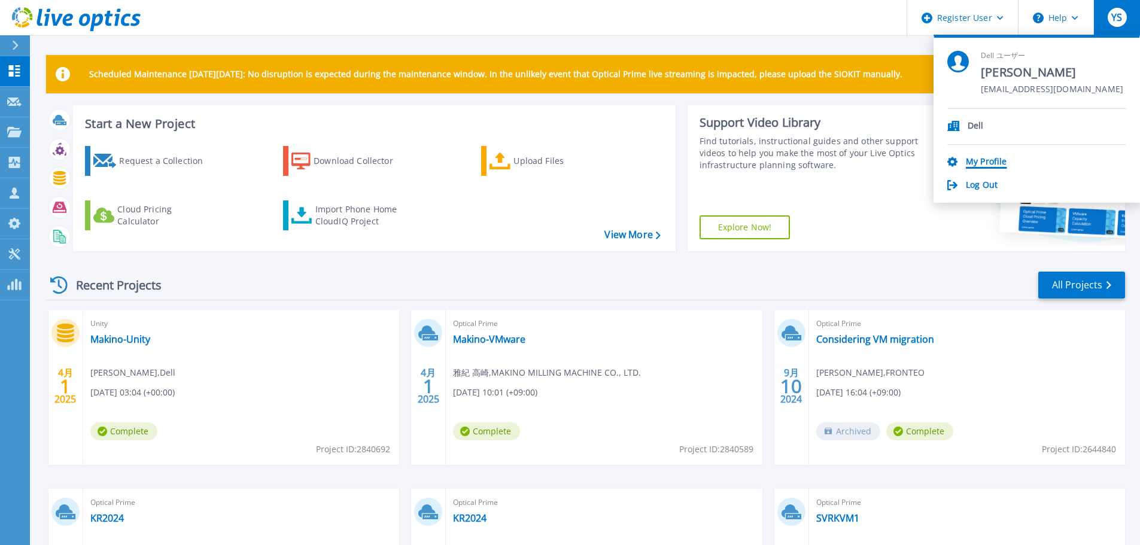
click at [997, 167] on link "My Profile" at bounding box center [986, 162] width 41 height 11
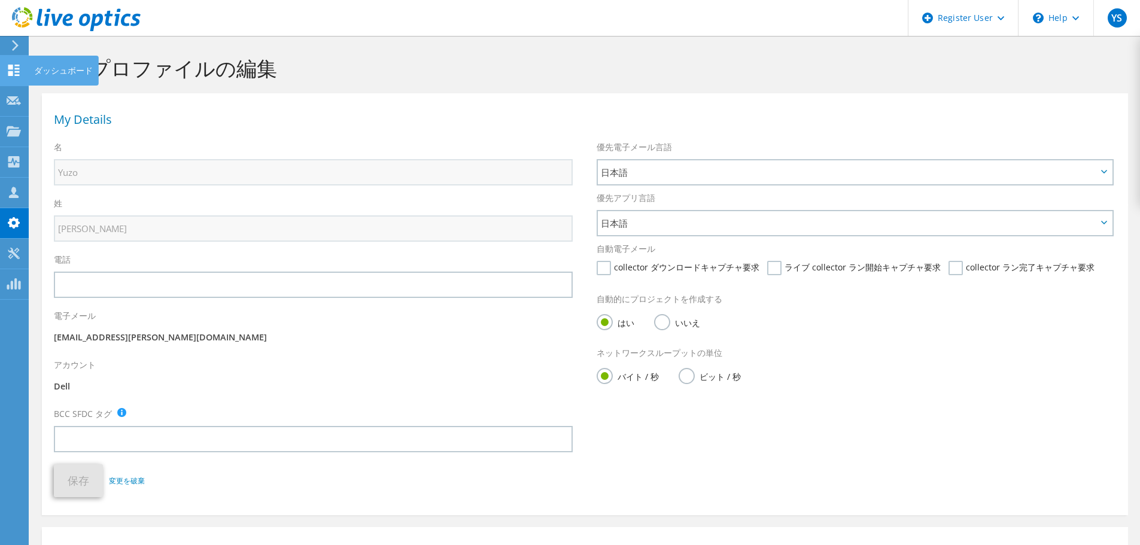
click at [8, 67] on icon at bounding box center [14, 70] width 14 height 11
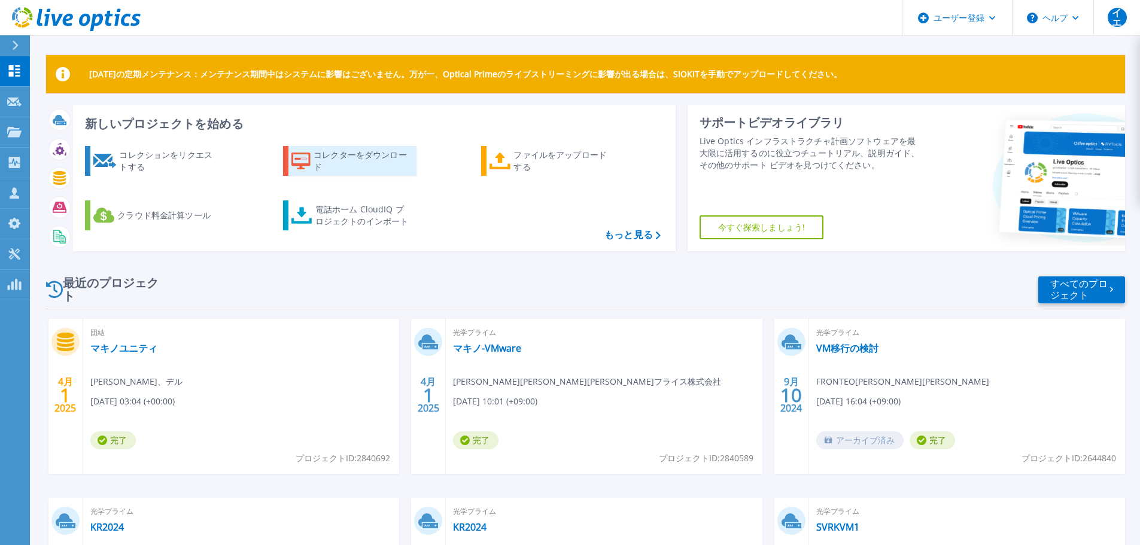
click at [330, 157] on font "コレクターをダウンロード" at bounding box center [359, 160] width 93 height 23
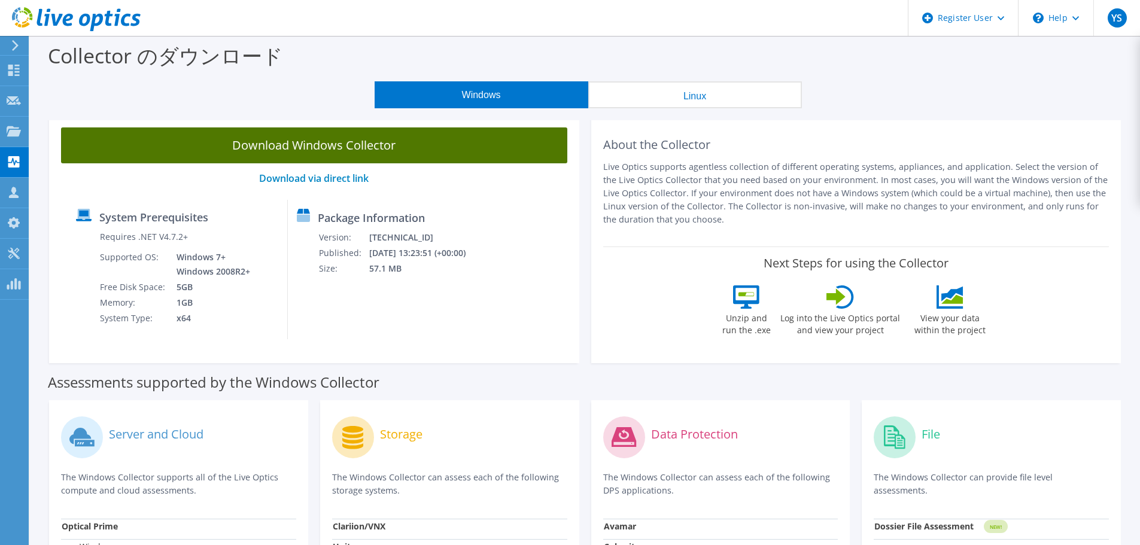
click at [321, 148] on link "Download Windows Collector" at bounding box center [314, 145] width 506 height 36
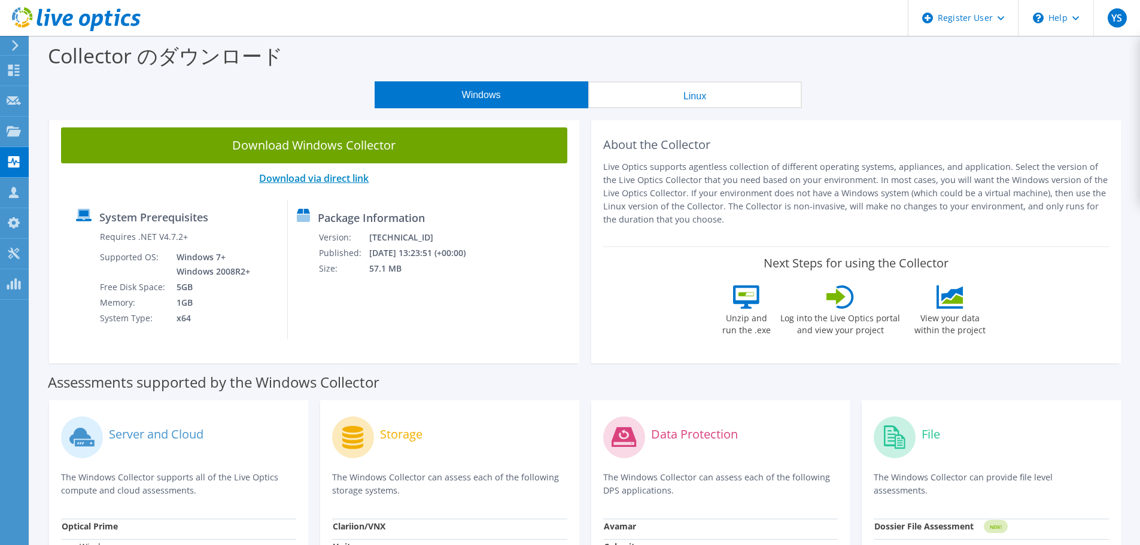
click at [297, 182] on link "Download via direct link" at bounding box center [313, 178] width 109 height 13
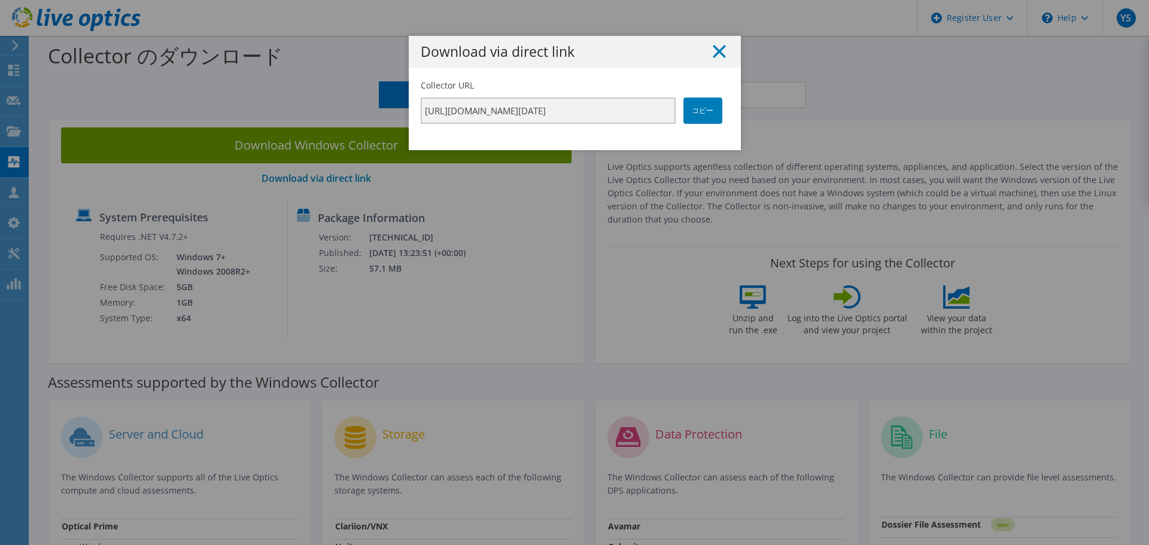
click at [717, 54] on line at bounding box center [719, 51] width 12 height 12
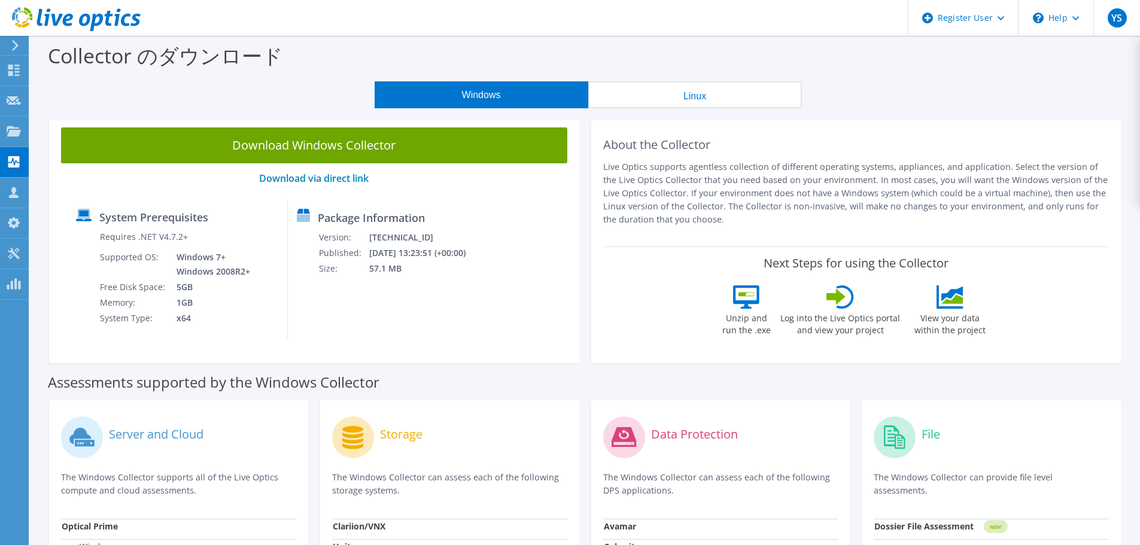
click at [199, 346] on div "Download Windows Collector Download via direct link System Prerequisites Requir…" at bounding box center [314, 239] width 530 height 248
click at [9, 191] on icon at bounding box center [14, 192] width 14 height 11
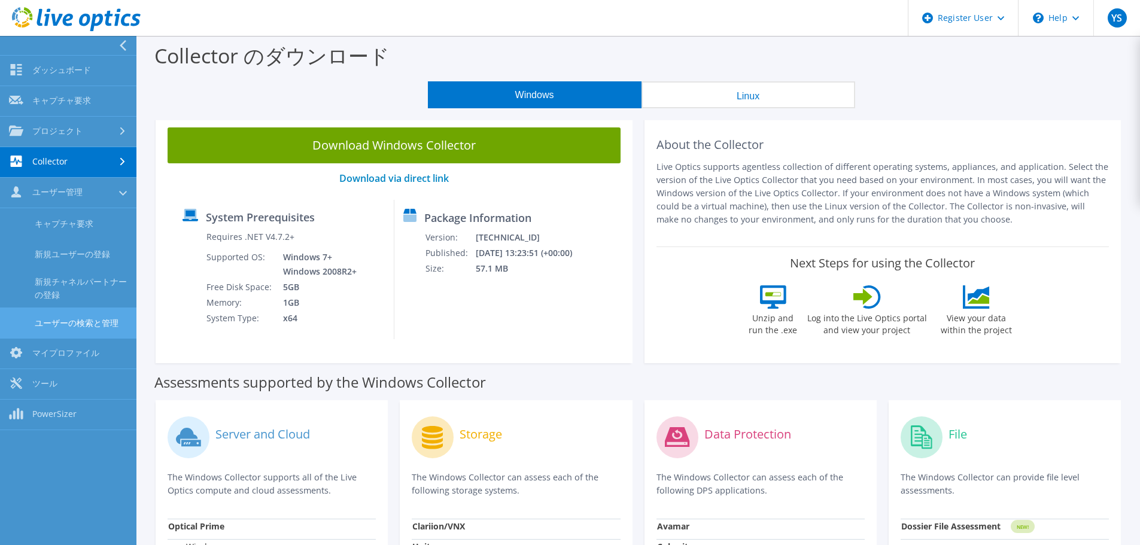
click at [88, 314] on link "ユーザーの検索と管理" at bounding box center [68, 323] width 136 height 31
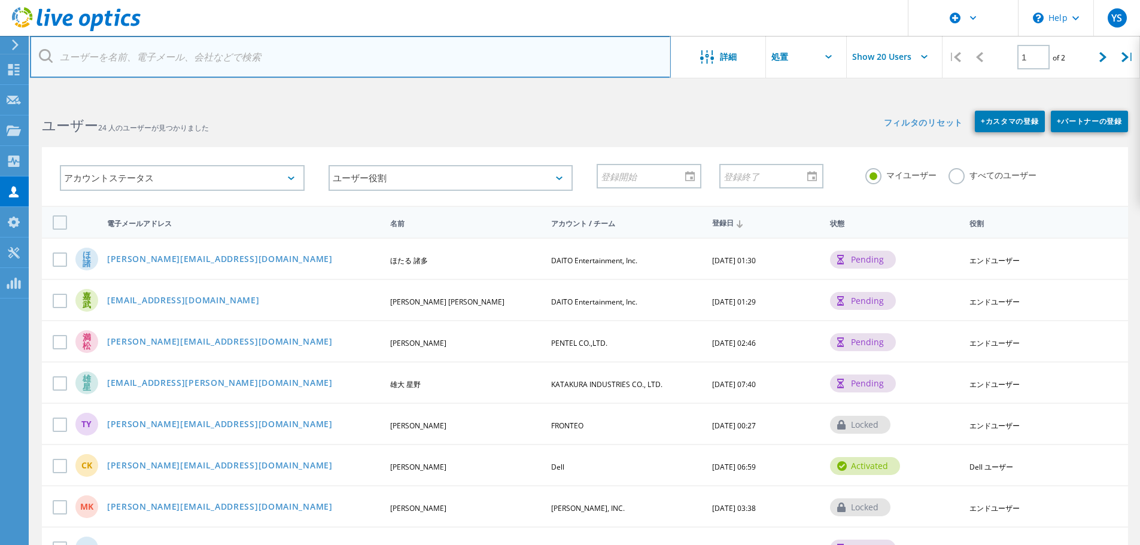
click at [165, 64] on input "text" at bounding box center [350, 57] width 641 height 42
type input "m-ikeda@tsukada-global.holdings"
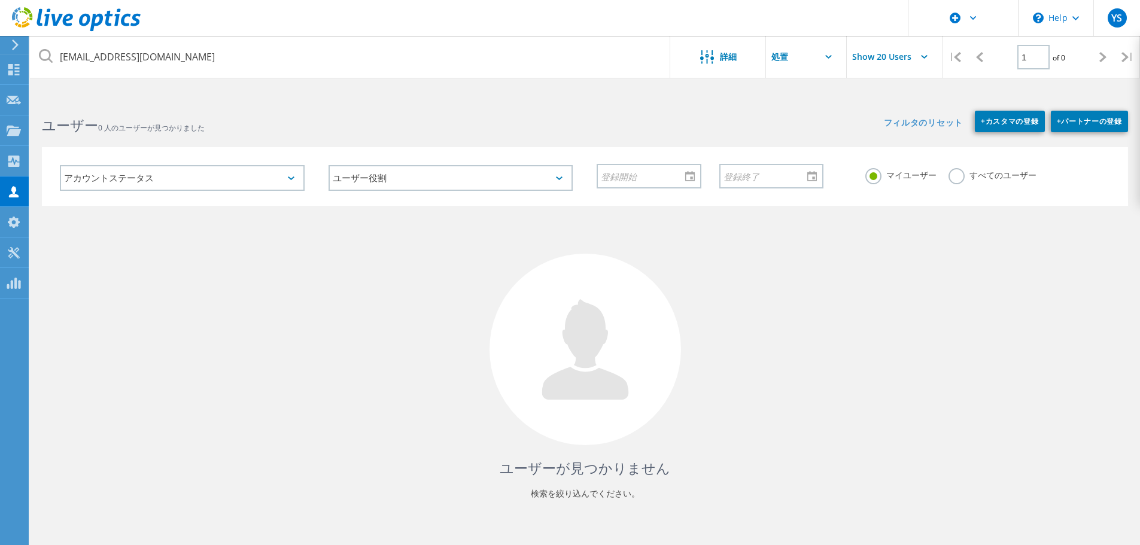
click at [954, 179] on label "すべてのユーザー" at bounding box center [992, 173] width 88 height 11
click at [0, 0] on input "すべてのユーザー" at bounding box center [0, 0] width 0 height 0
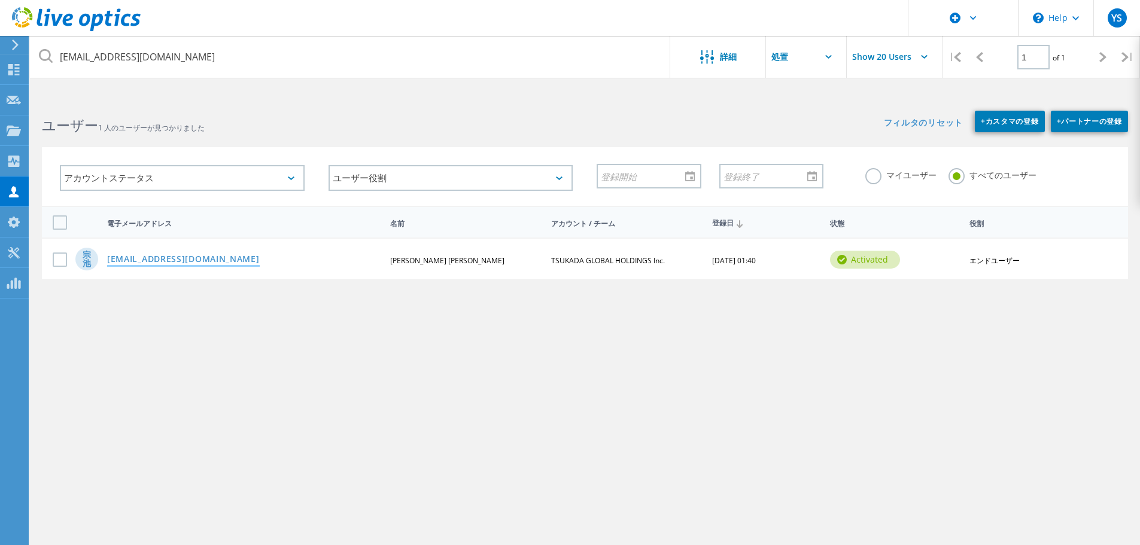
click at [172, 260] on link "m-ikeda@tsukada-global.holdings" at bounding box center [183, 260] width 153 height 10
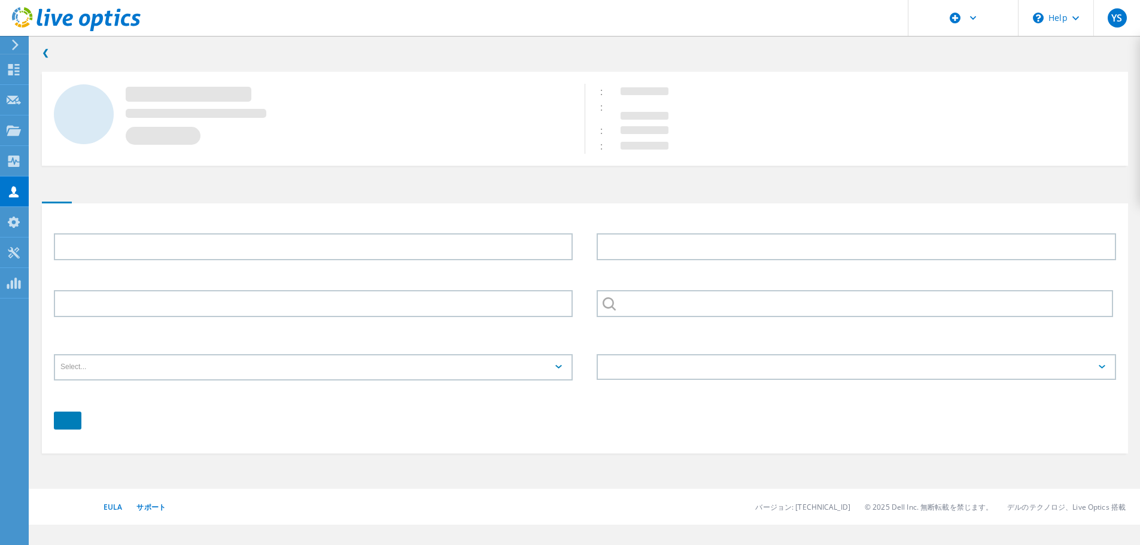
type input "宗一"
type input "池田"
type input "TSUKADA GLOBAL HOLDINGS Inc."
type input "日本語"
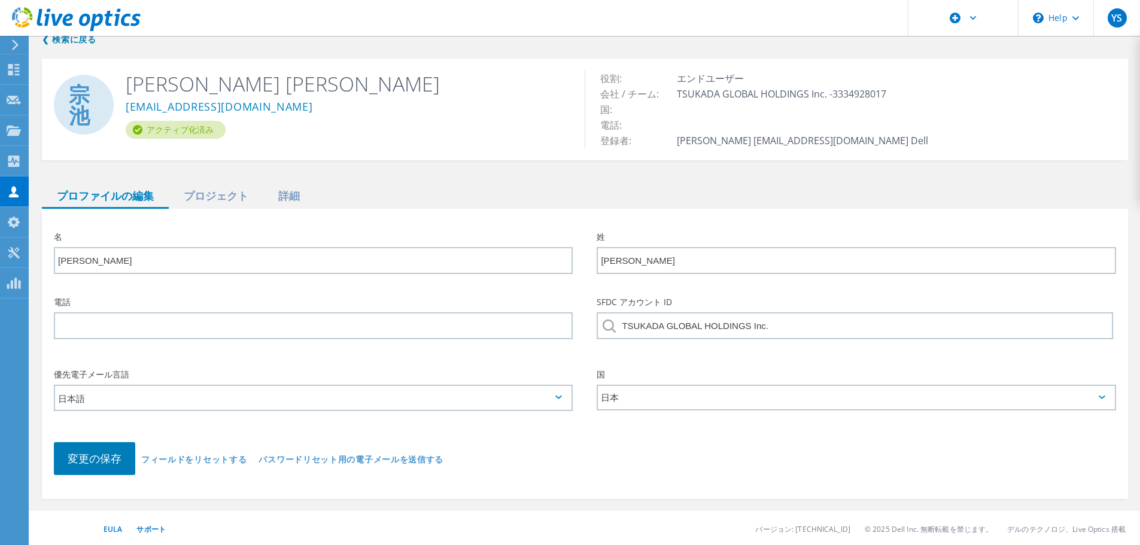
scroll to position [16, 0]
click at [211, 192] on div "プロジェクト" at bounding box center [216, 194] width 95 height 25
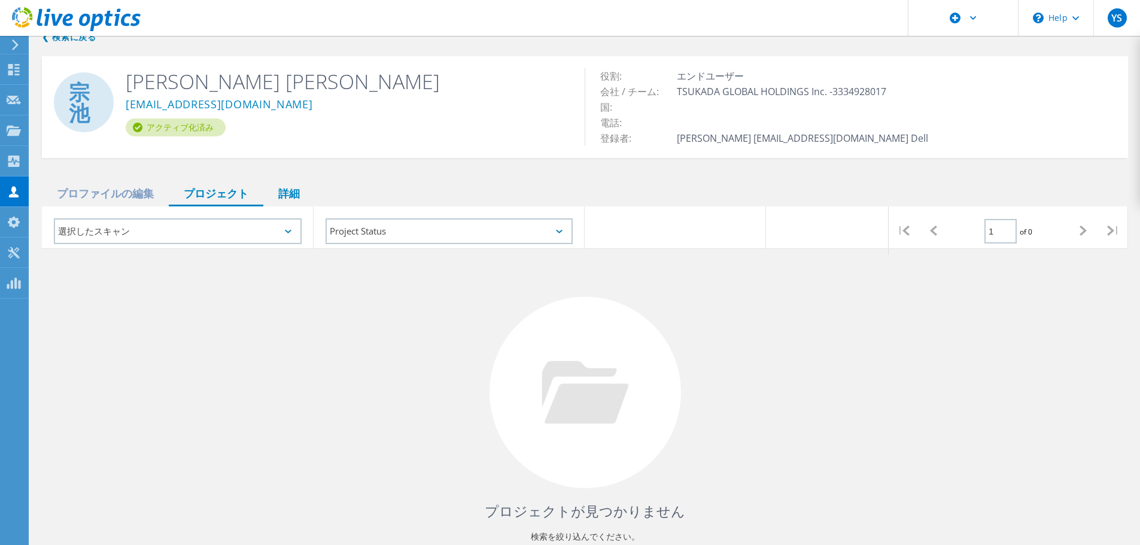
click at [293, 194] on div "詳細" at bounding box center [288, 194] width 51 height 25
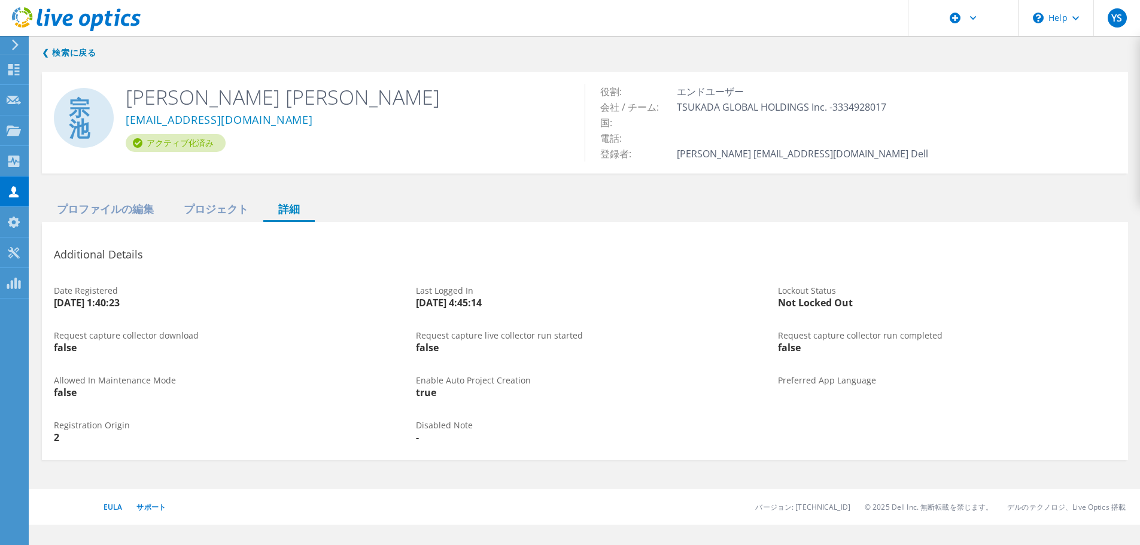
scroll to position [0, 0]
click at [226, 469] on div "❮ 検索に戻る 宗池 宗一 池田 m-ikeda@tsukada-global.holdings アクティブ化済み 役割: エンドユーザー 会社 / チーム:…" at bounding box center [589, 253] width 1119 height 439
click at [205, 216] on div "プロジェクト" at bounding box center [216, 209] width 95 height 25
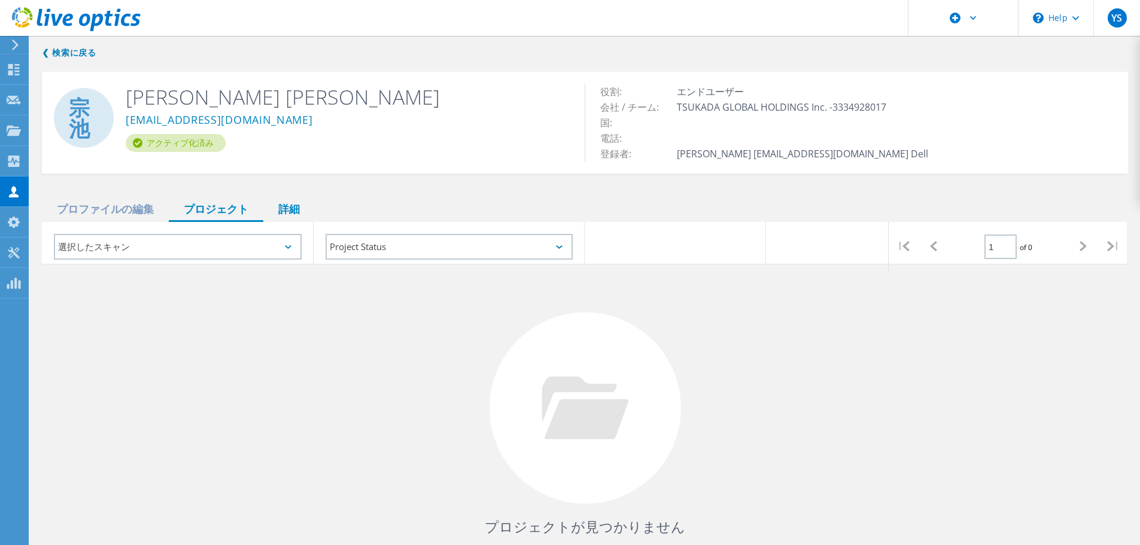
click at [281, 215] on div "詳細" at bounding box center [288, 209] width 51 height 25
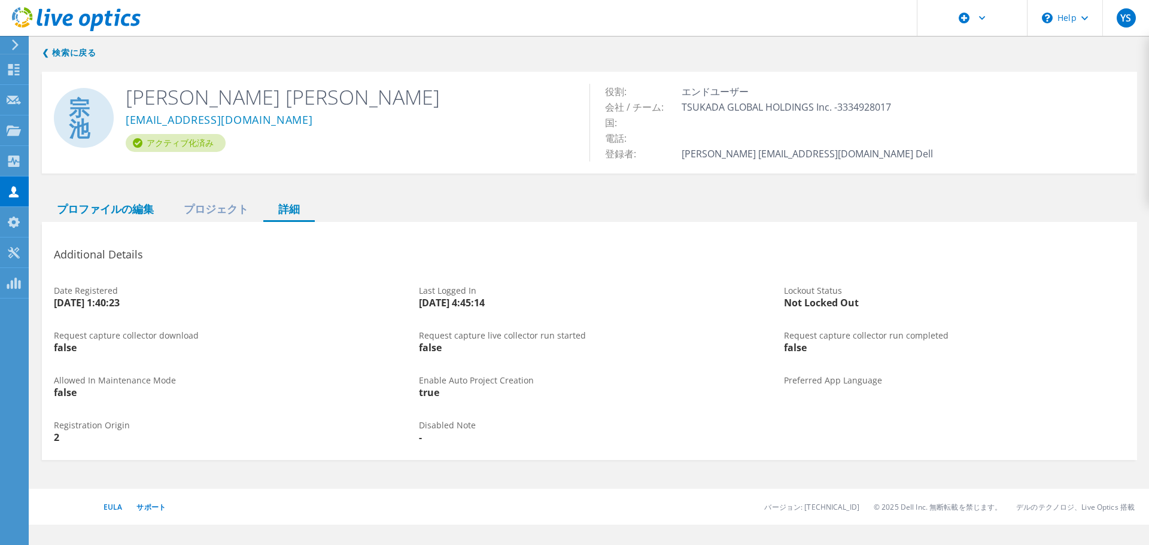
click at [129, 214] on div "プロファイルの編集" at bounding box center [105, 209] width 127 height 25
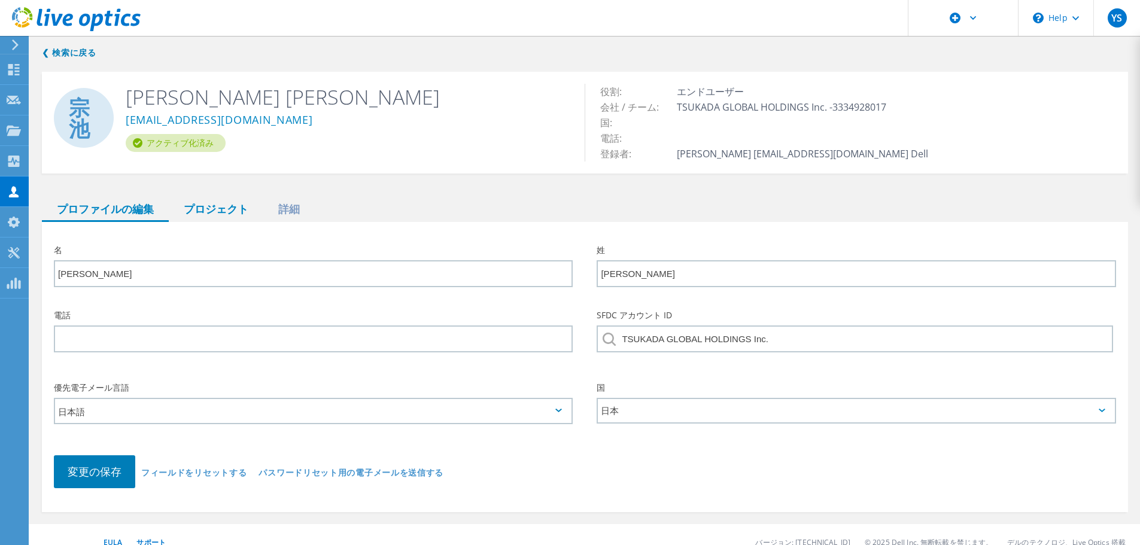
click at [232, 214] on div "プロジェクト" at bounding box center [216, 209] width 95 height 25
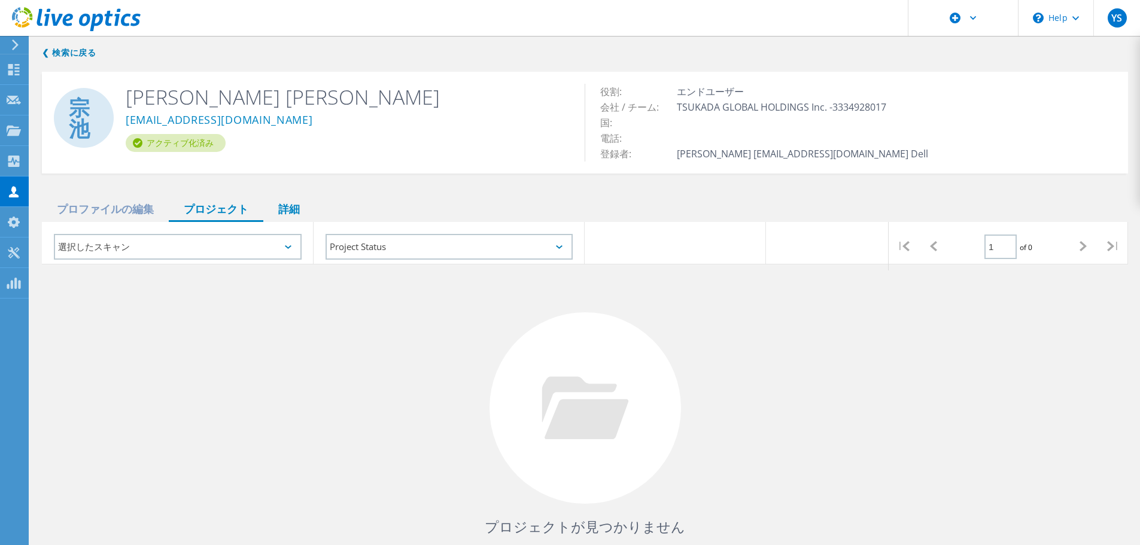
click at [295, 214] on div "詳細" at bounding box center [288, 209] width 51 height 25
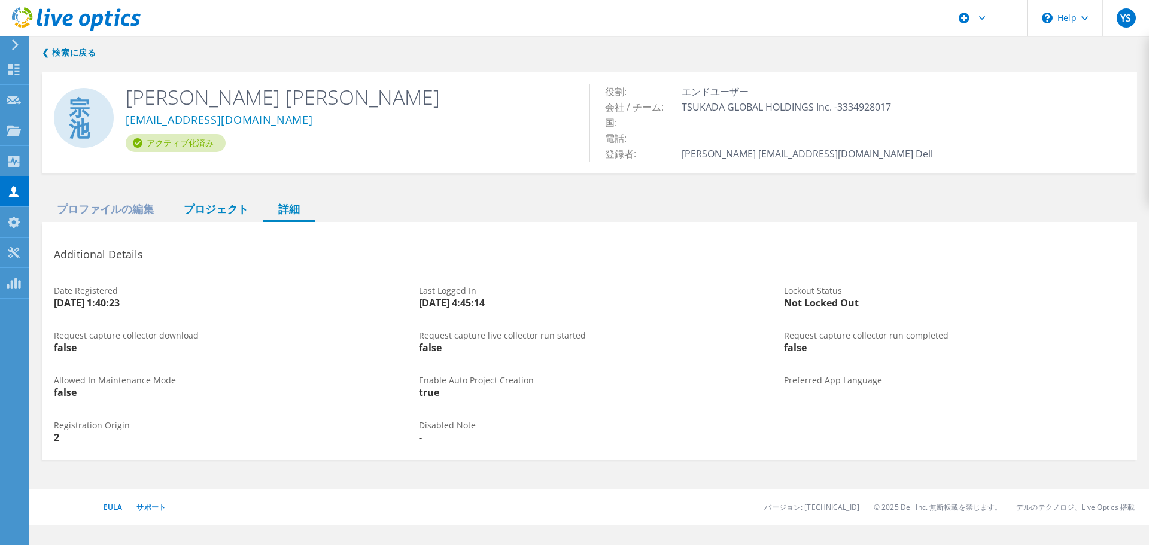
click at [205, 209] on div "プロジェクト" at bounding box center [216, 209] width 95 height 25
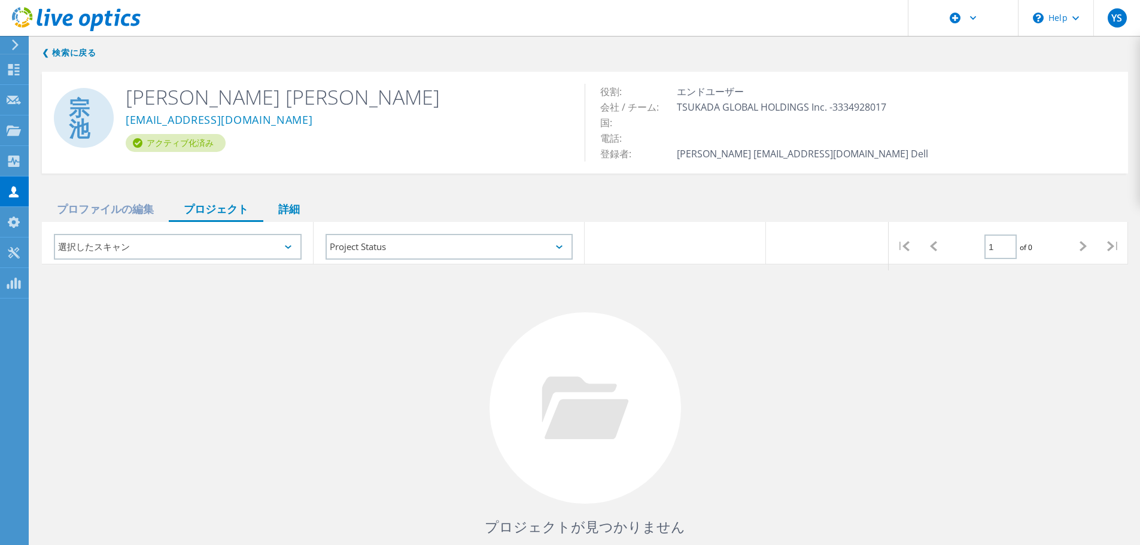
click at [309, 208] on div "詳細" at bounding box center [288, 209] width 51 height 25
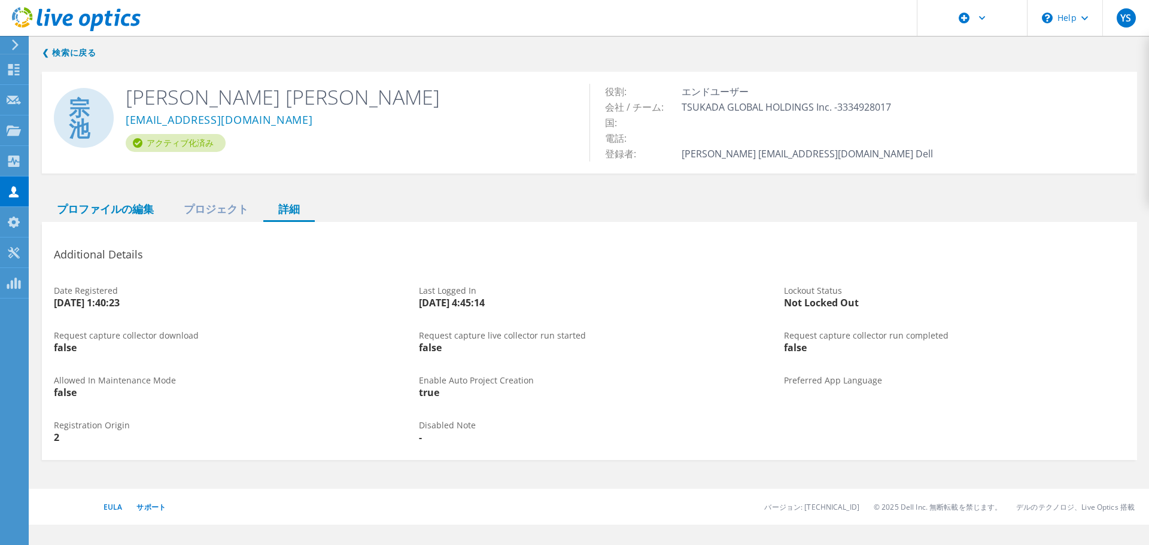
click at [144, 211] on div "プロファイルの編集" at bounding box center [105, 209] width 127 height 25
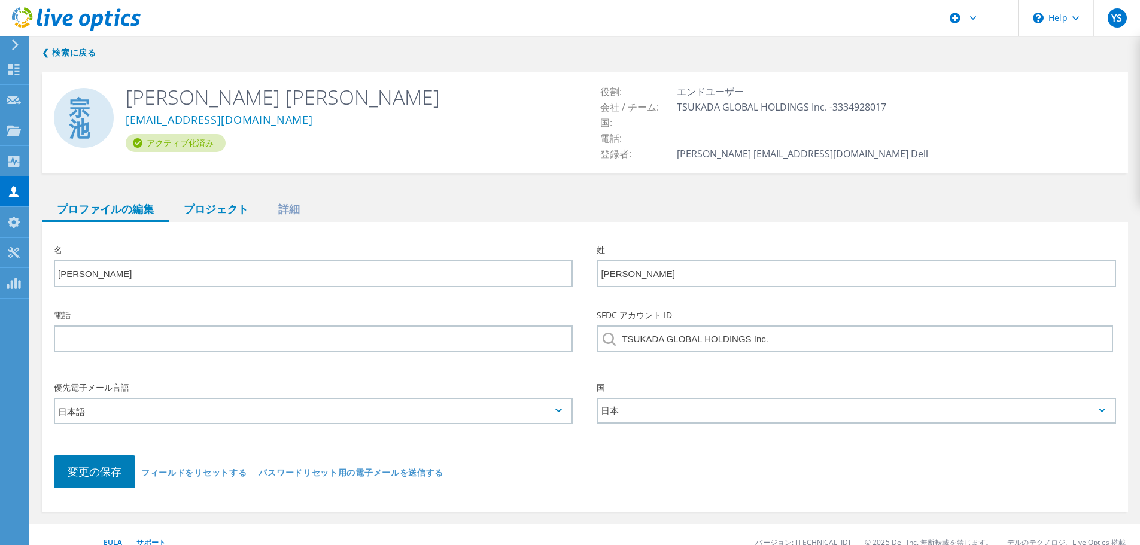
click at [208, 211] on div "プロジェクト" at bounding box center [216, 209] width 95 height 25
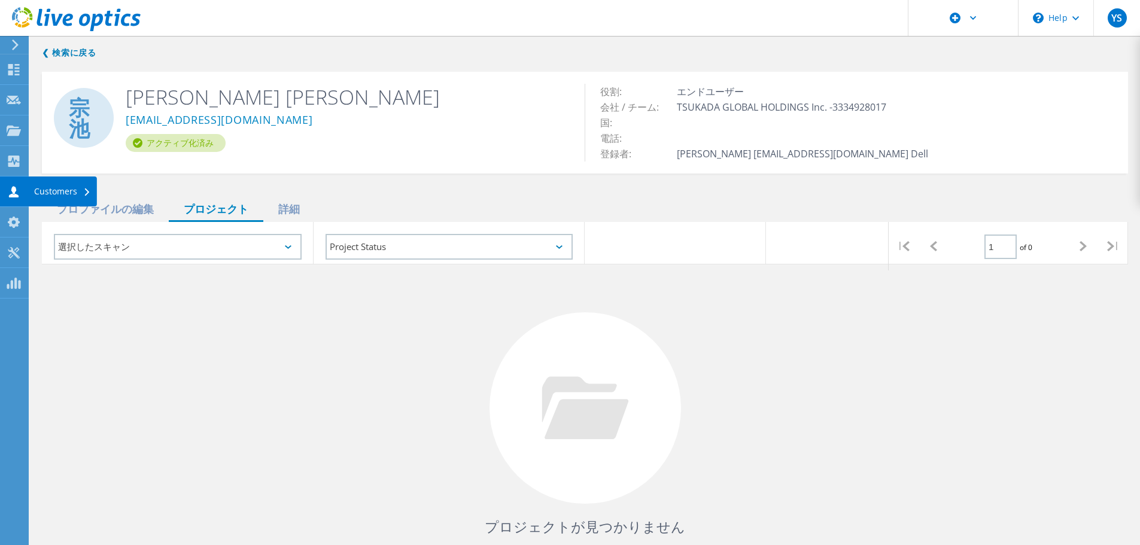
click at [7, 195] on icon at bounding box center [14, 191] width 14 height 11
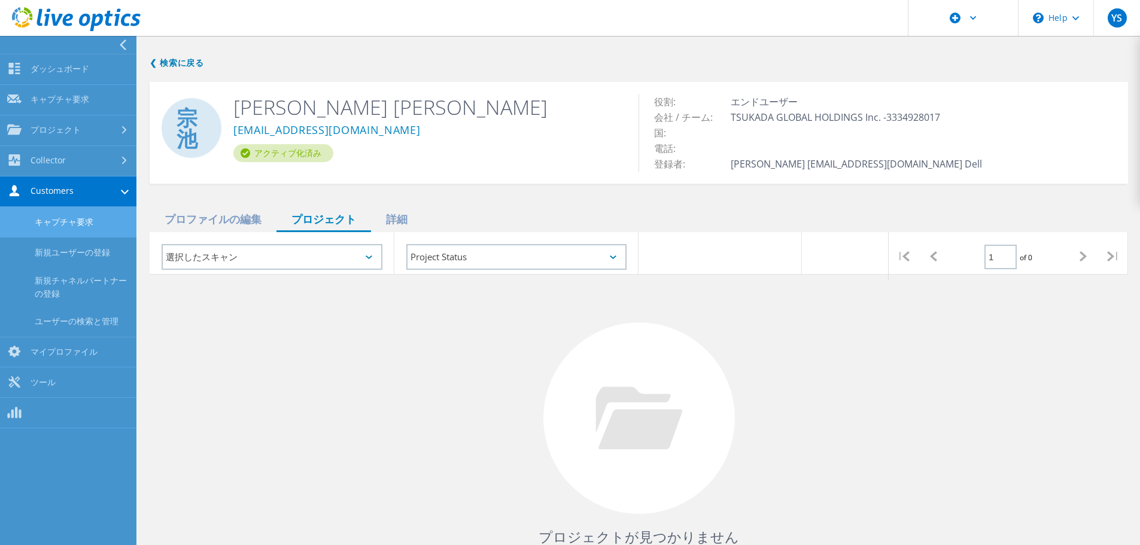
click at [75, 226] on link "キャプチャ要求" at bounding box center [68, 222] width 136 height 31
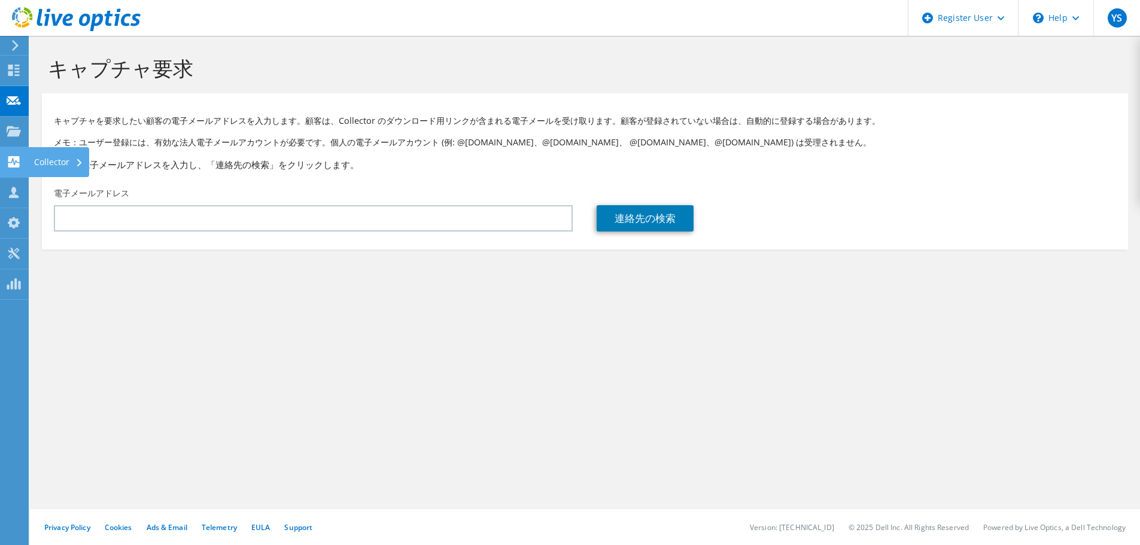
click at [15, 161] on use at bounding box center [13, 161] width 11 height 11
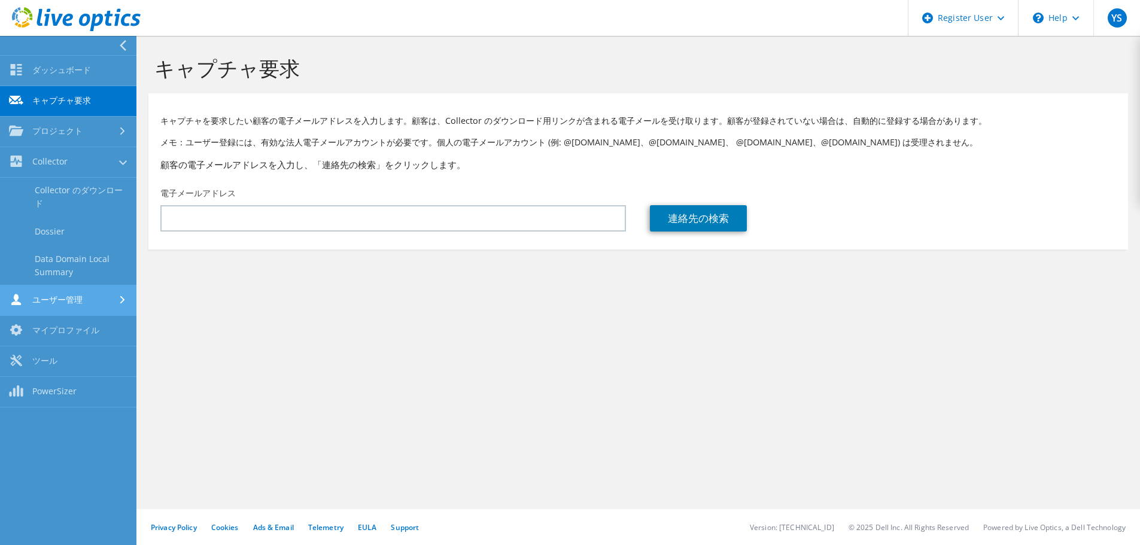
click at [66, 296] on link "ユーザー管理" at bounding box center [68, 300] width 136 height 31
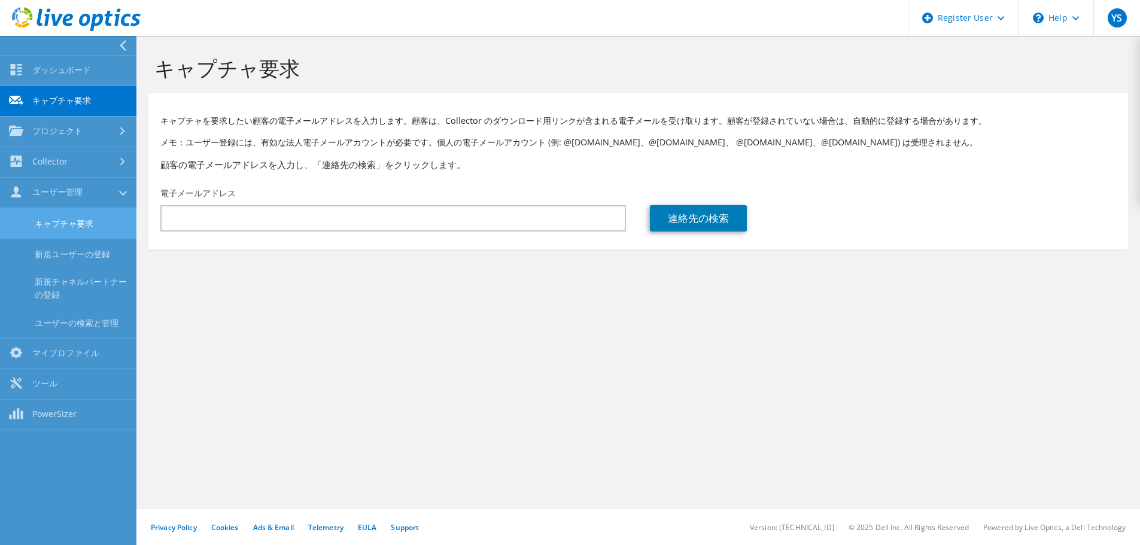
click at [73, 227] on link "キャプチャ要求" at bounding box center [68, 223] width 136 height 31
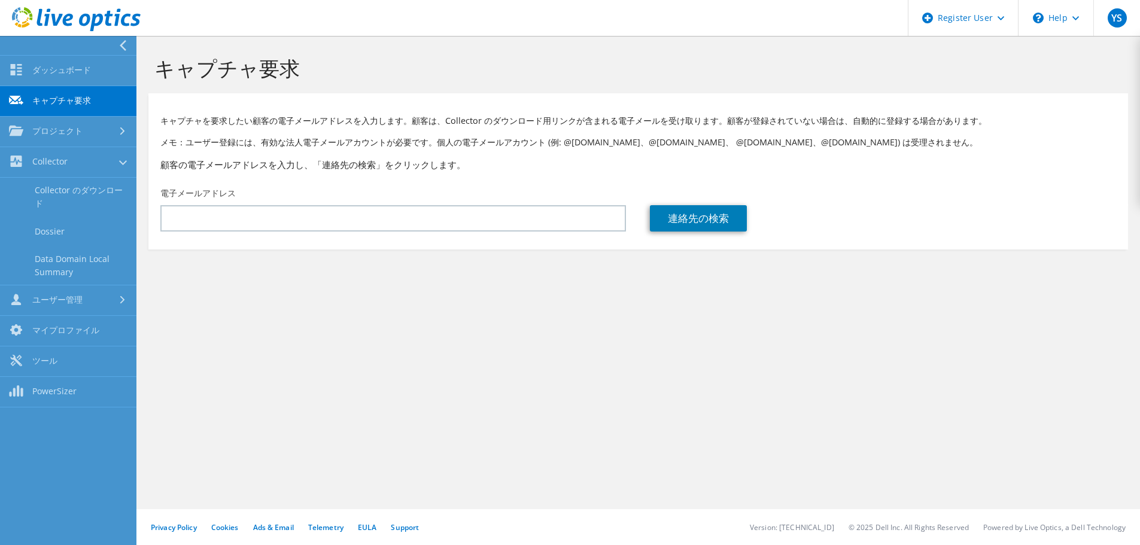
click at [341, 398] on div "キャプチャ要求 キャプチャを要求したい顧客の電子メールアドレスを入力します。顧客は、Collector のダウンロード用リンクが含まれる電子メールを受け取りま…" at bounding box center [637, 290] width 1003 height 509
